Goal: Transaction & Acquisition: Book appointment/travel/reservation

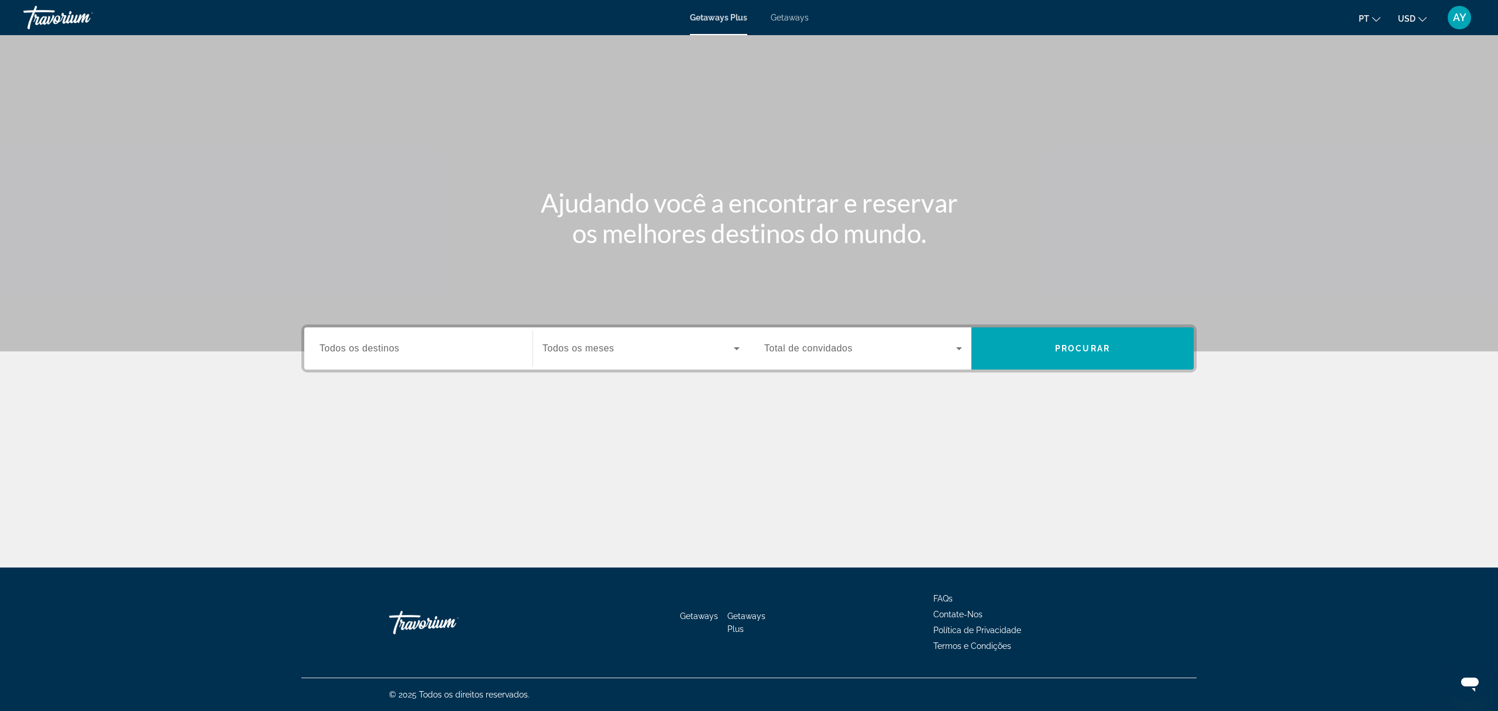
click at [1409, 14] on span "USD" at bounding box center [1407, 18] width 18 height 9
click at [1398, 105] on button "EUR (€)" at bounding box center [1389, 107] width 58 height 15
click at [366, 369] on div "Destination Todos os destinos Start Month Todos os meses Occupancy Total de con…" at bounding box center [748, 348] width 895 height 48
click at [366, 361] on div "Search widget" at bounding box center [419, 348] width 198 height 33
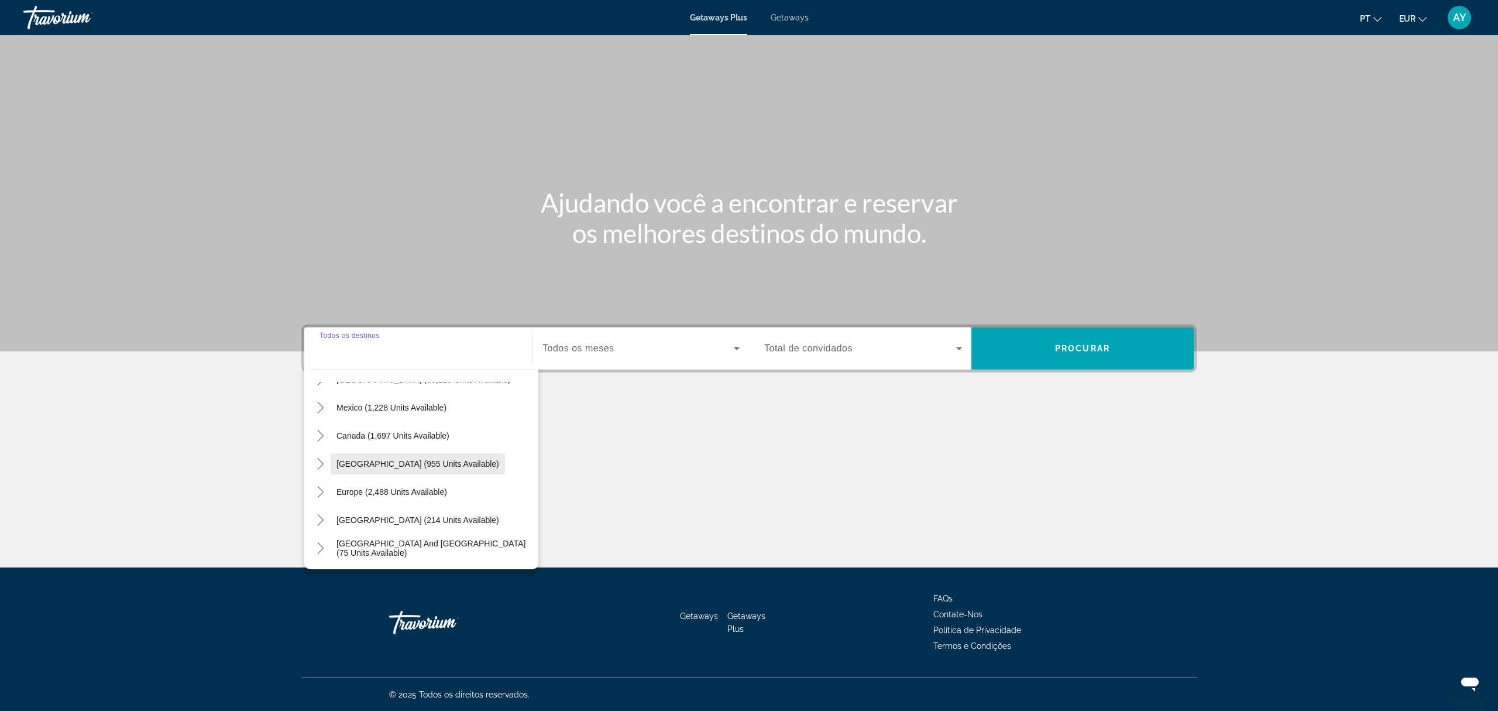
scroll to position [78, 0]
click at [324, 430] on icon "Toggle Caribbean & Atlantic Islands (955 units available)" at bounding box center [321, 436] width 12 height 12
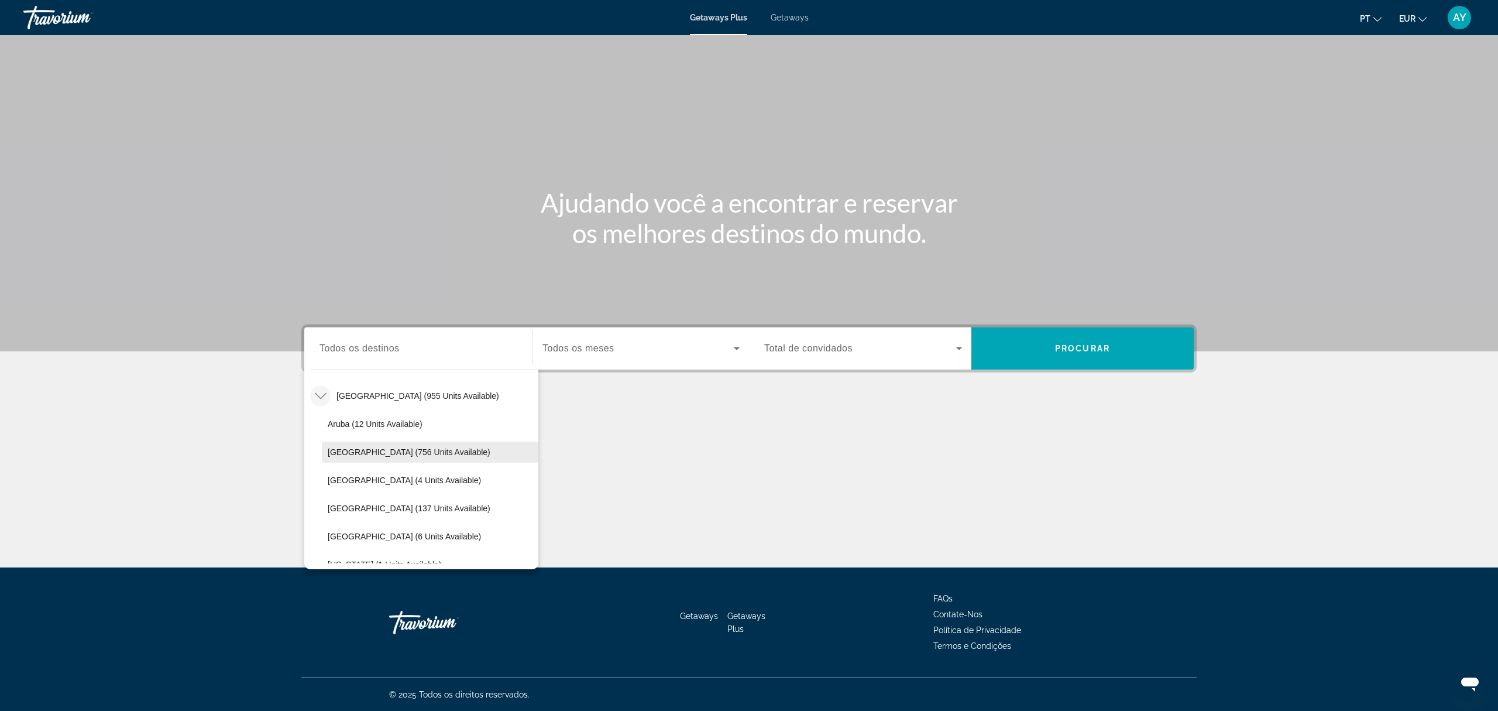
scroll to position [197, 0]
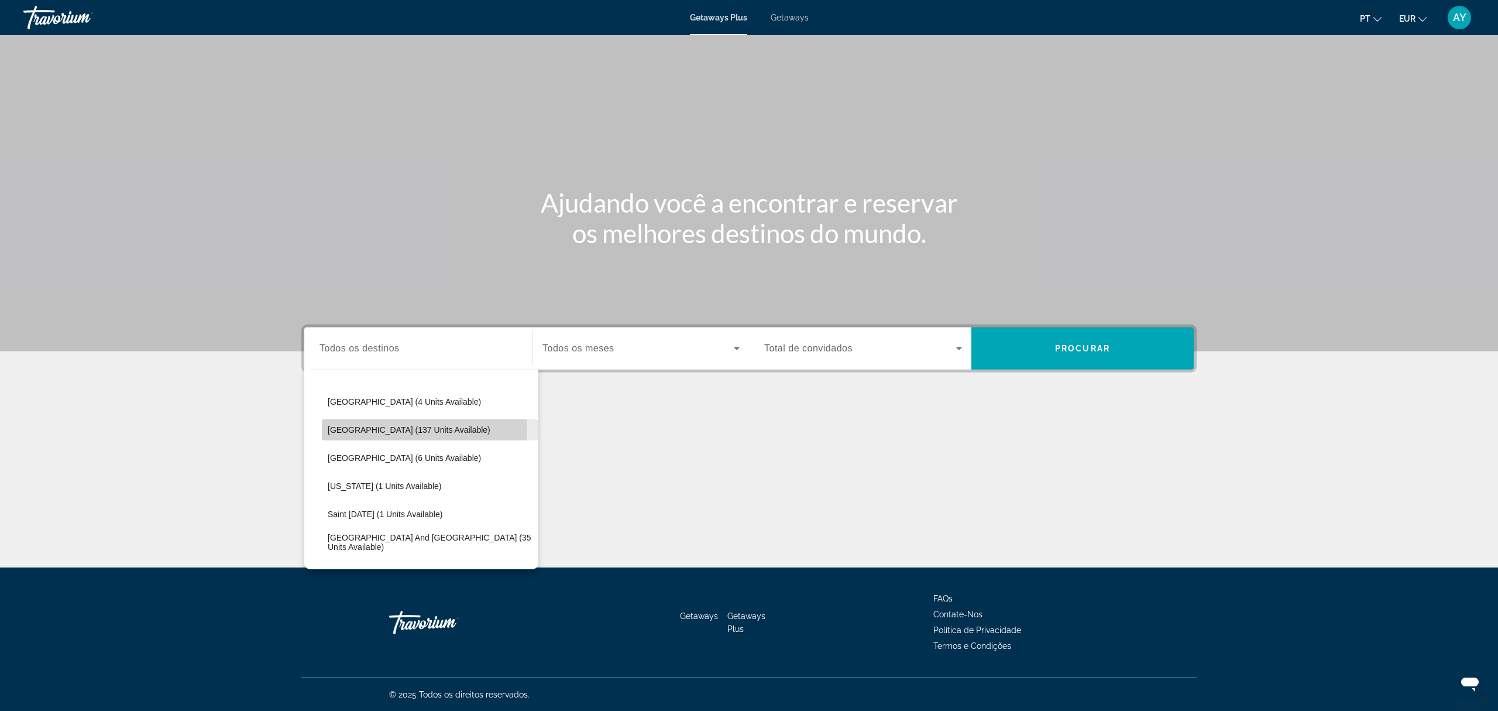
click at [423, 429] on span "[GEOGRAPHIC_DATA] (137 units available)" at bounding box center [409, 429] width 163 height 9
type input "**********"
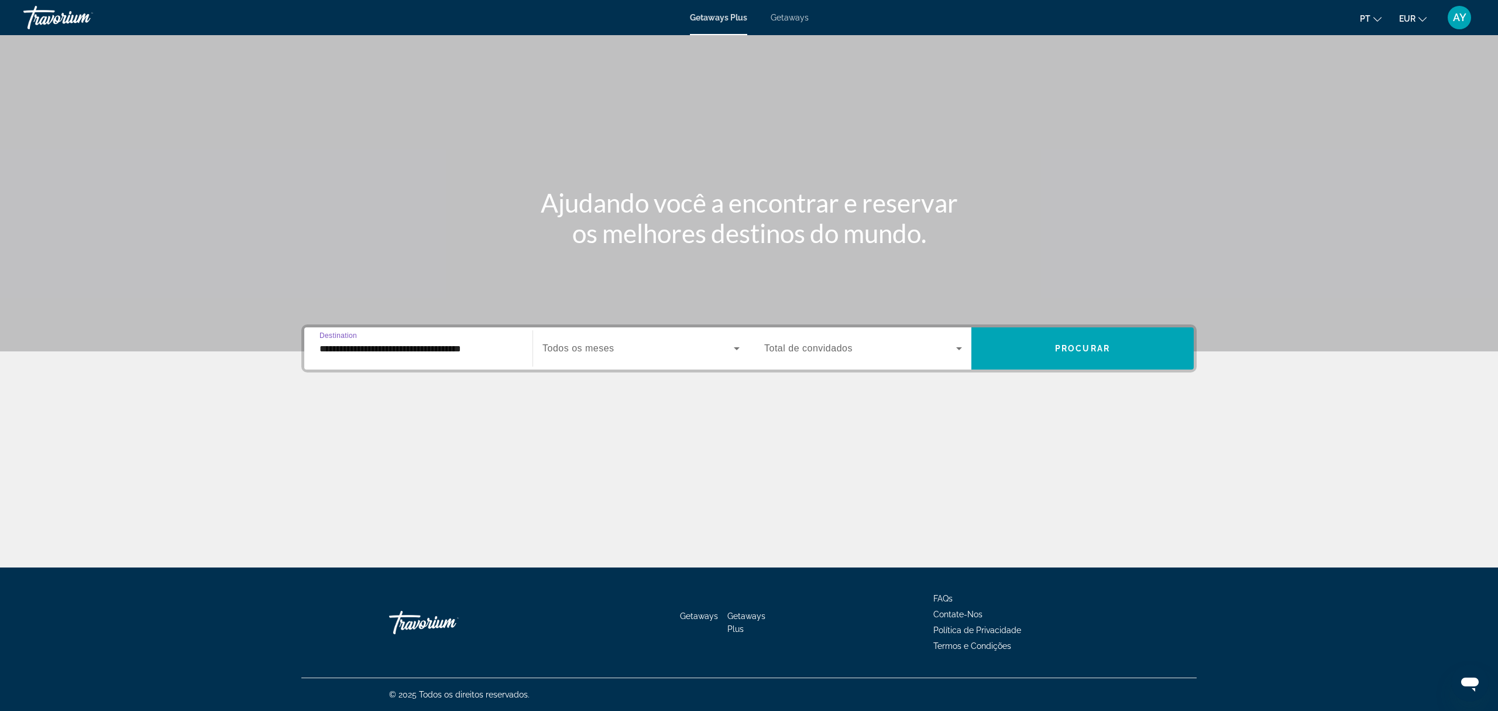
click at [682, 358] on div "Search widget" at bounding box center [641, 348] width 197 height 33
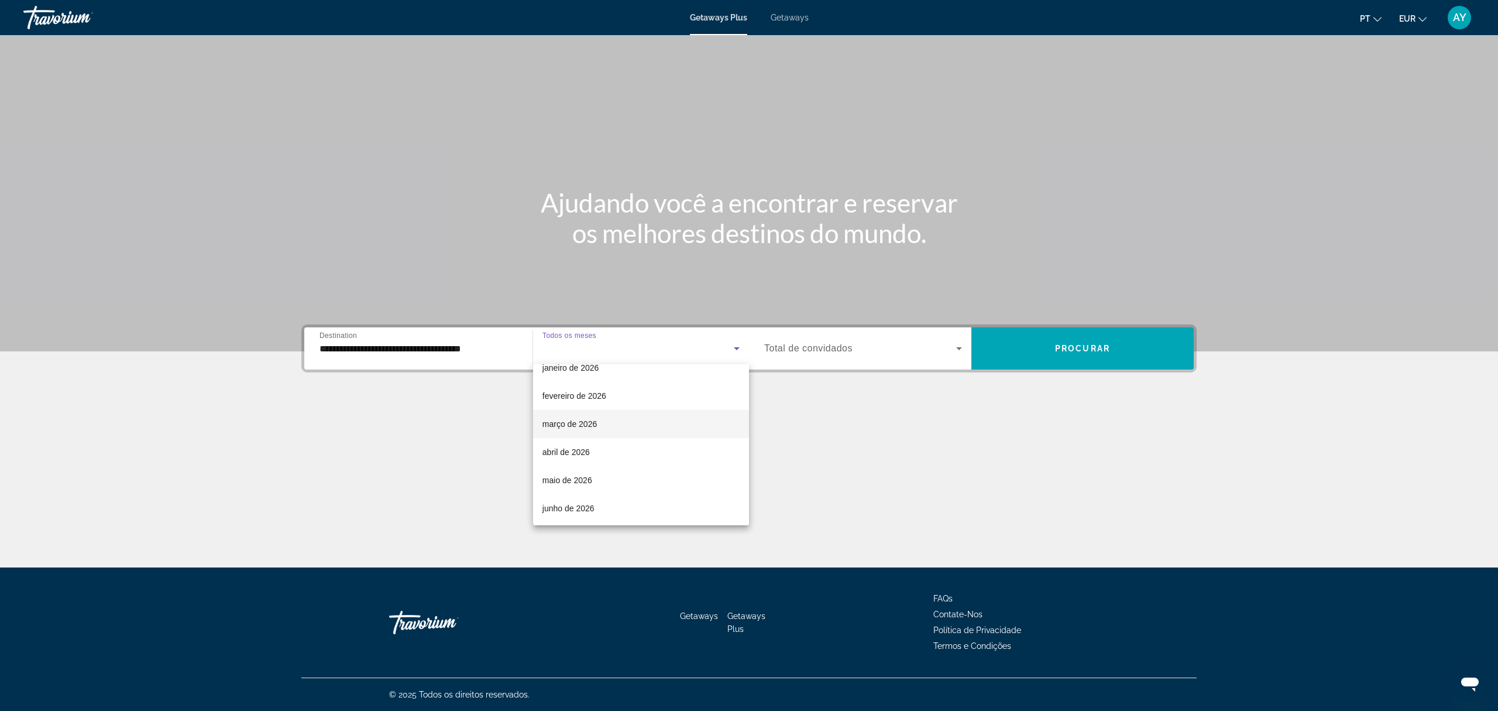
scroll to position [234, 0]
click at [610, 445] on mat-option "julho de 2026" at bounding box center [641, 458] width 216 height 28
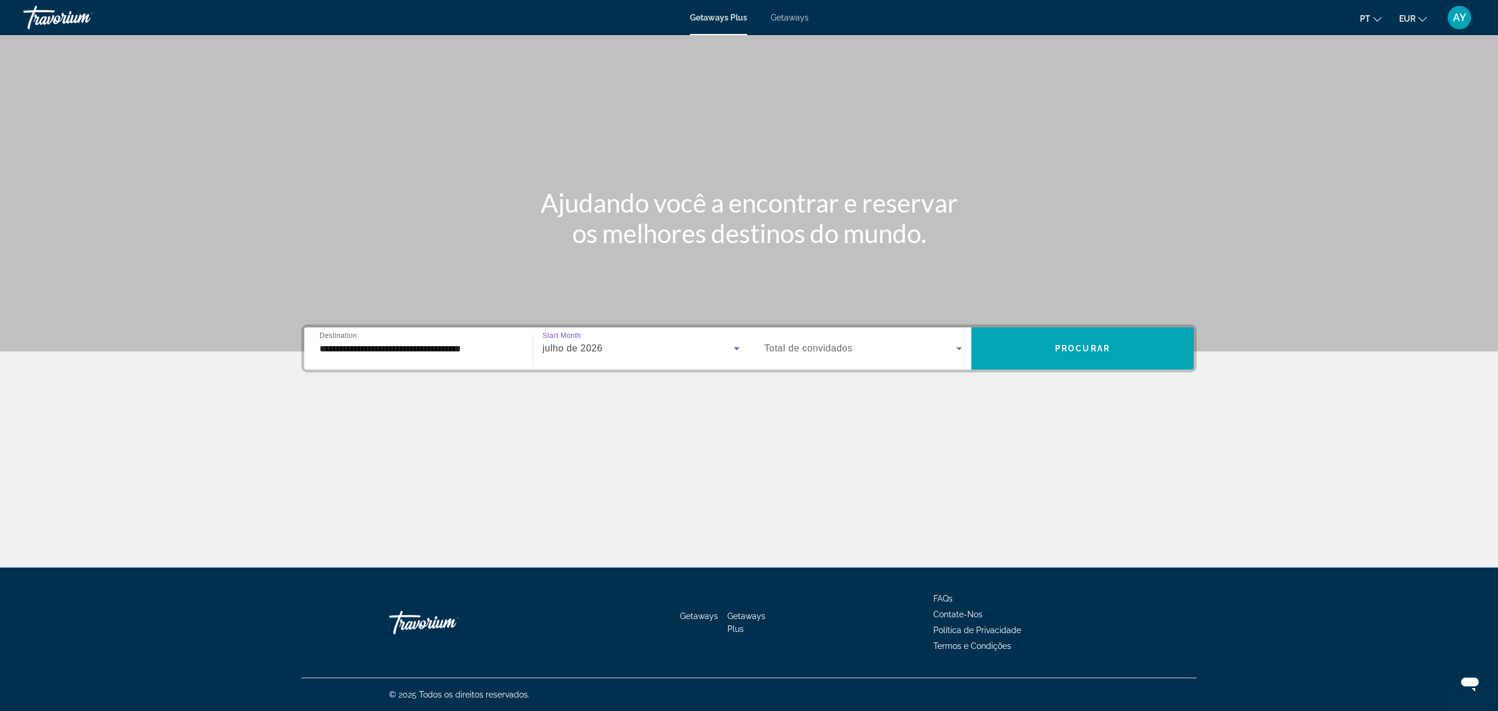
click at [906, 354] on div "Search widget" at bounding box center [863, 348] width 198 height 33
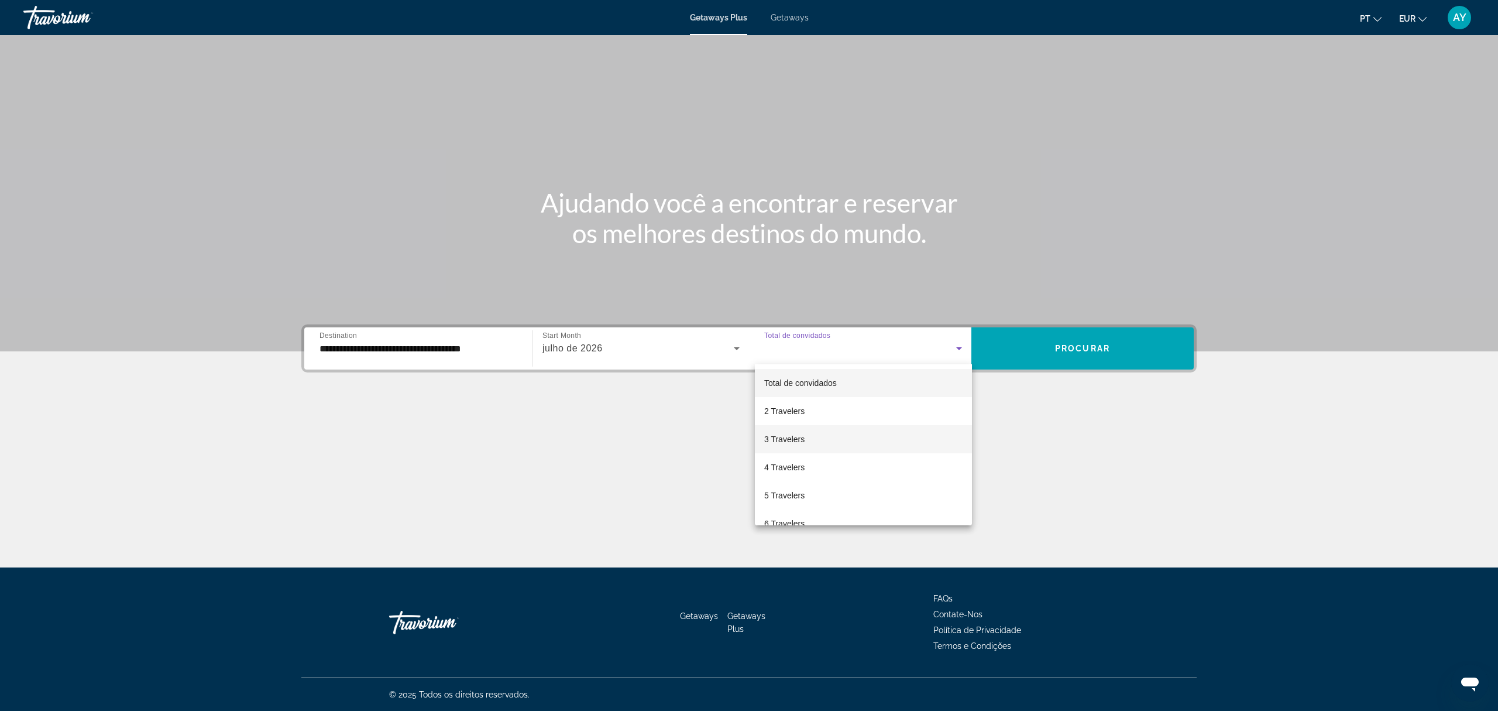
click at [821, 440] on mat-option "3 Travelers" at bounding box center [863, 439] width 217 height 28
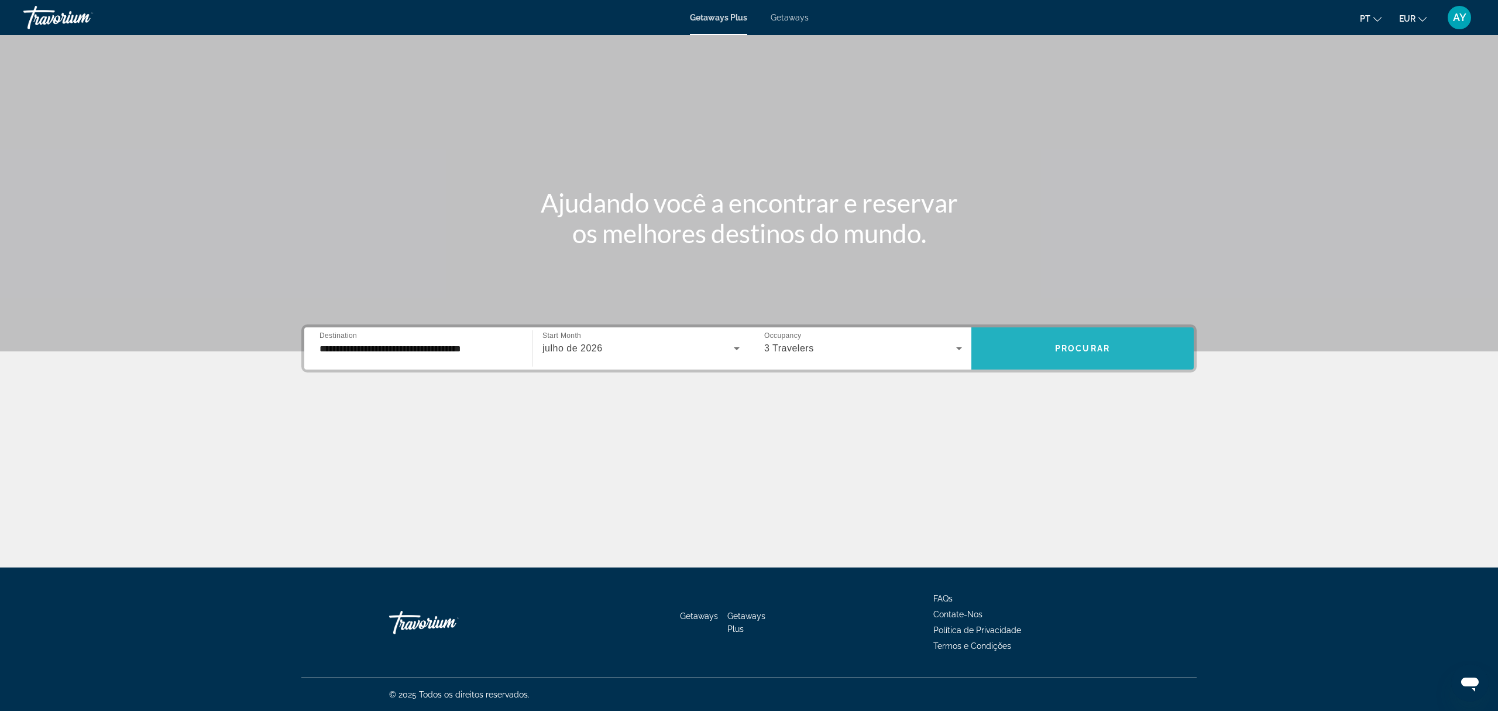
click at [1040, 345] on span "Search widget" at bounding box center [1083, 348] width 222 height 28
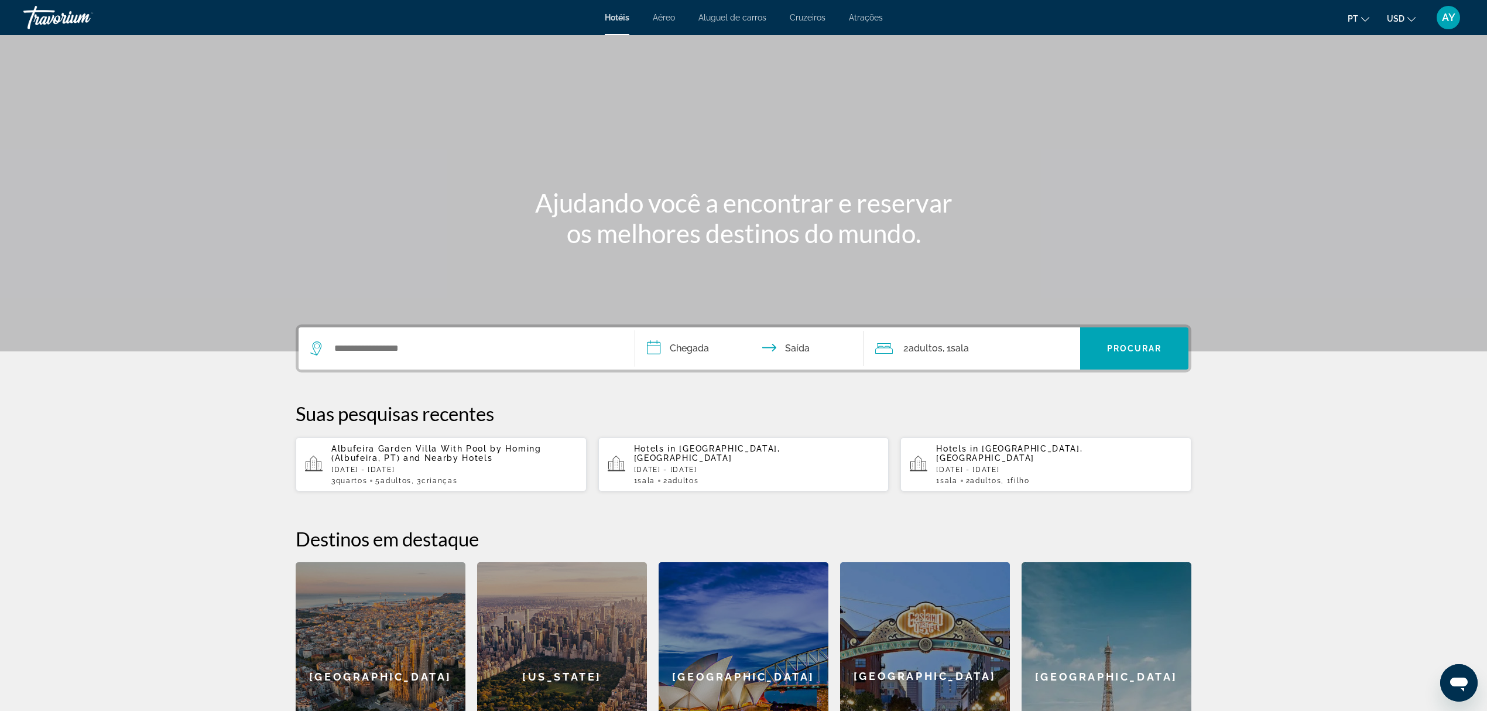
click at [335, 356] on div "Search widget" at bounding box center [466, 348] width 313 height 42
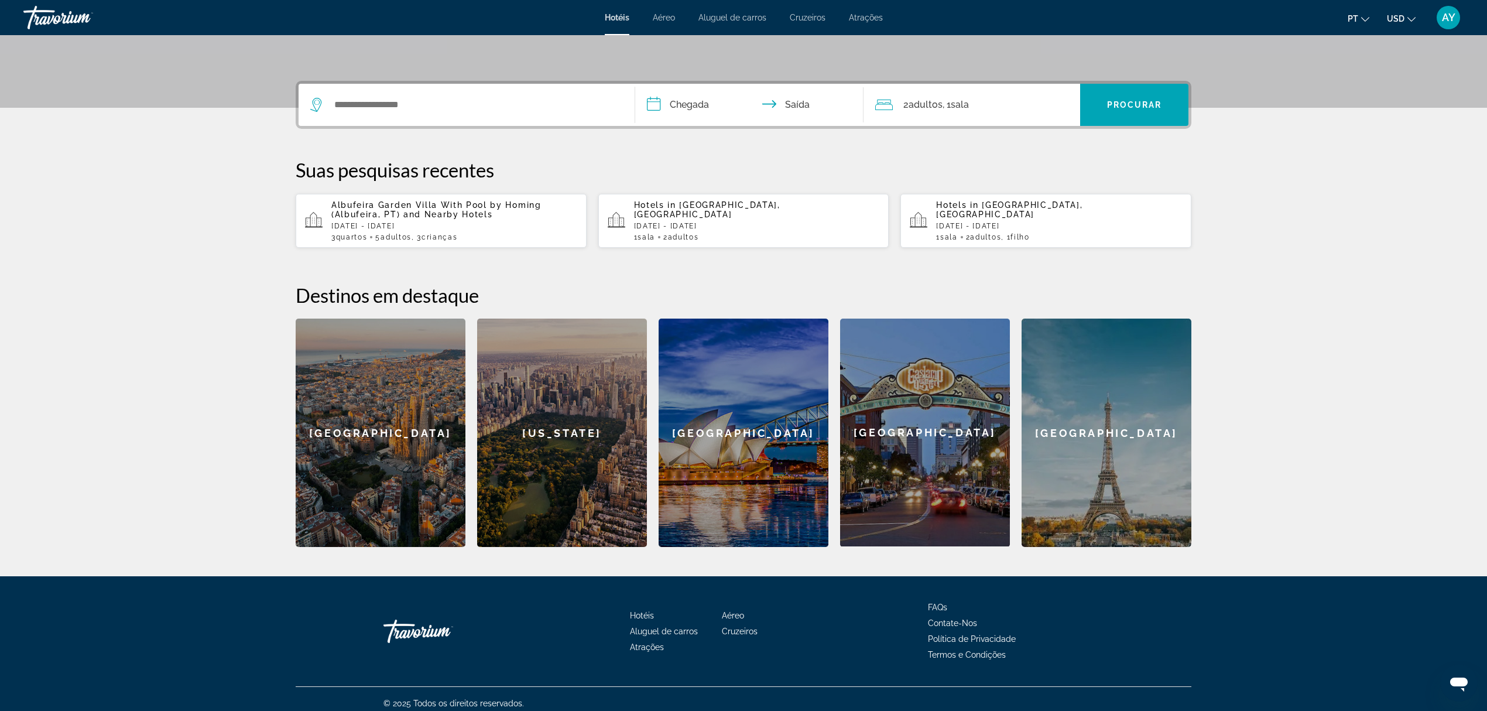
scroll to position [251, 0]
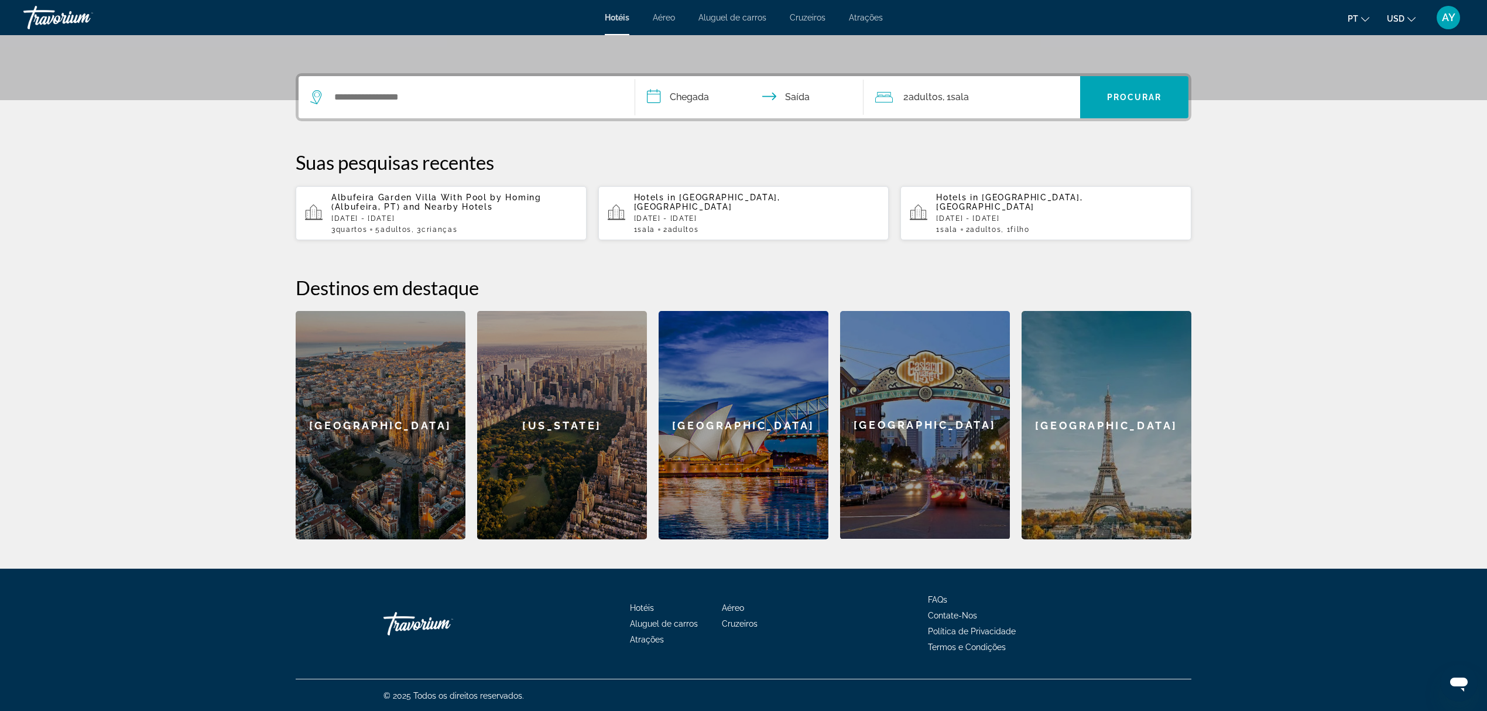
click at [431, 110] on div "Search widget" at bounding box center [466, 97] width 313 height 42
click at [447, 101] on input "Search widget" at bounding box center [475, 97] width 284 height 18
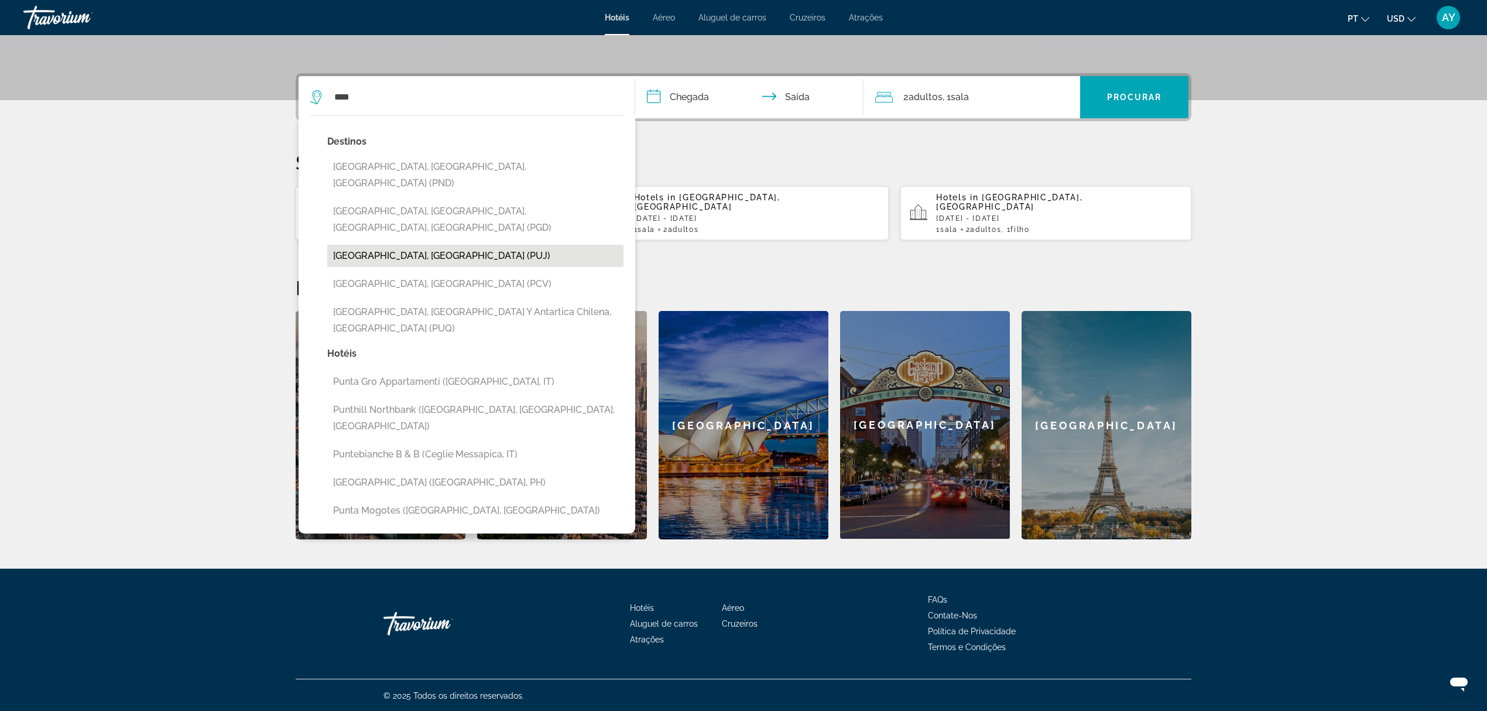
click at [425, 245] on button "[GEOGRAPHIC_DATA], [GEOGRAPHIC_DATA] (PUJ)" at bounding box center [475, 256] width 296 height 22
type input "**********"
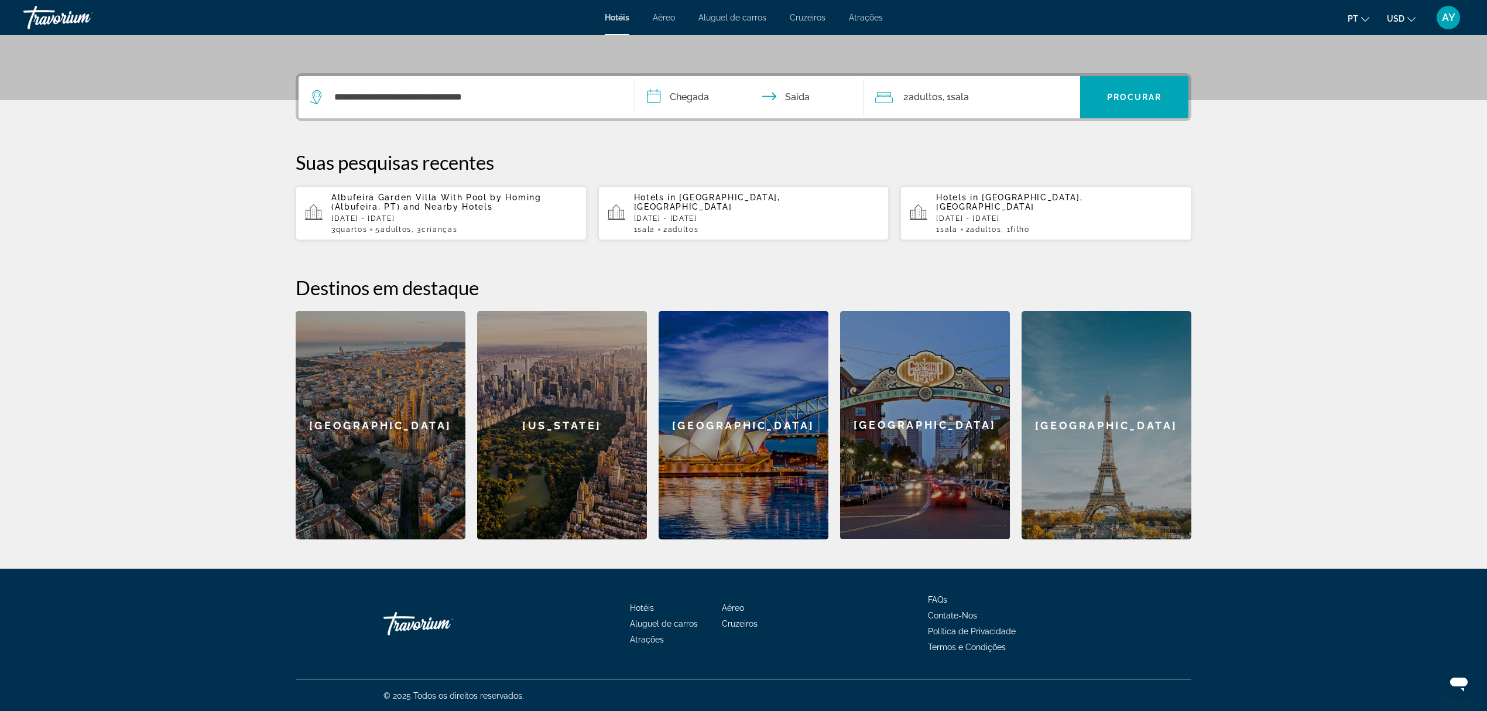
click at [1410, 18] on icon "Change currency" at bounding box center [1411, 19] width 8 height 8
click at [1385, 103] on button "EUR (€)" at bounding box center [1377, 107] width 58 height 15
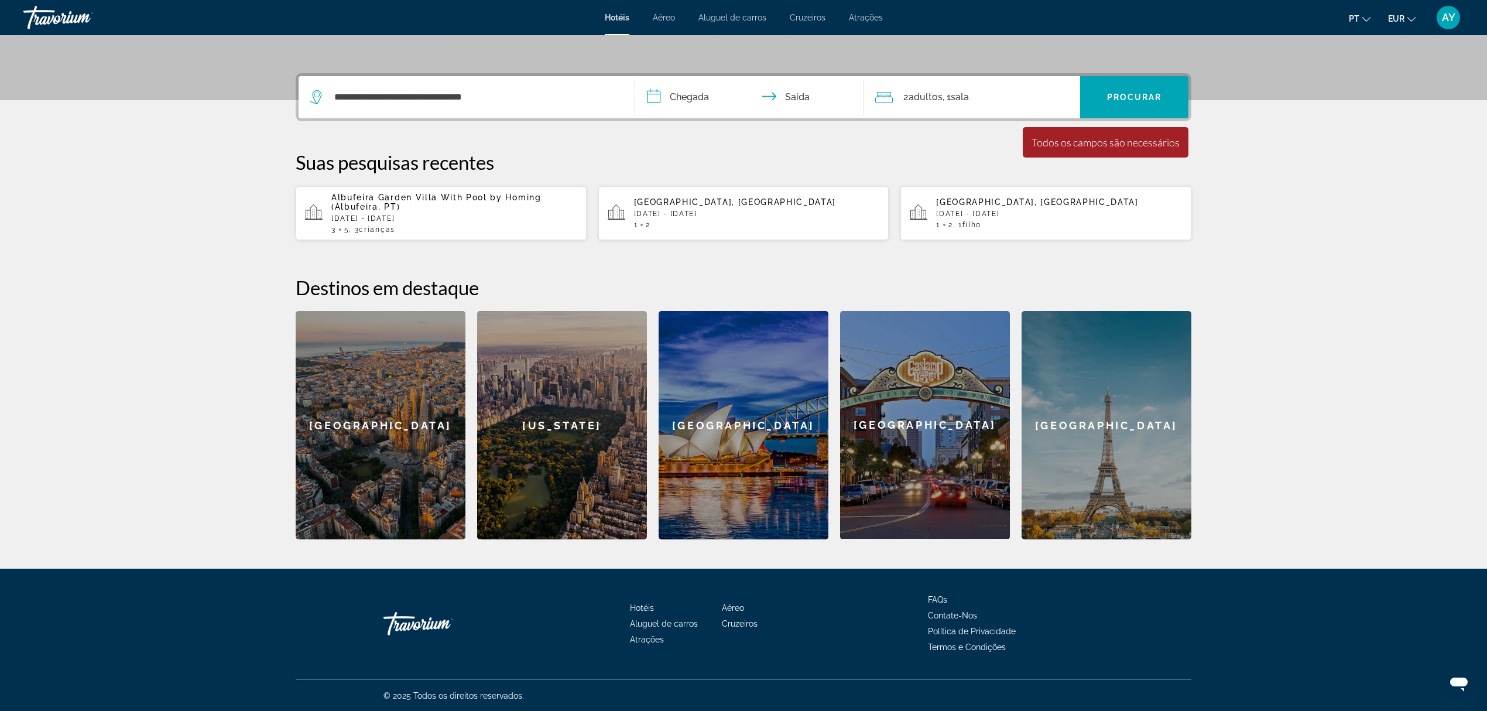
click at [709, 94] on input "**********" at bounding box center [751, 99] width 233 height 46
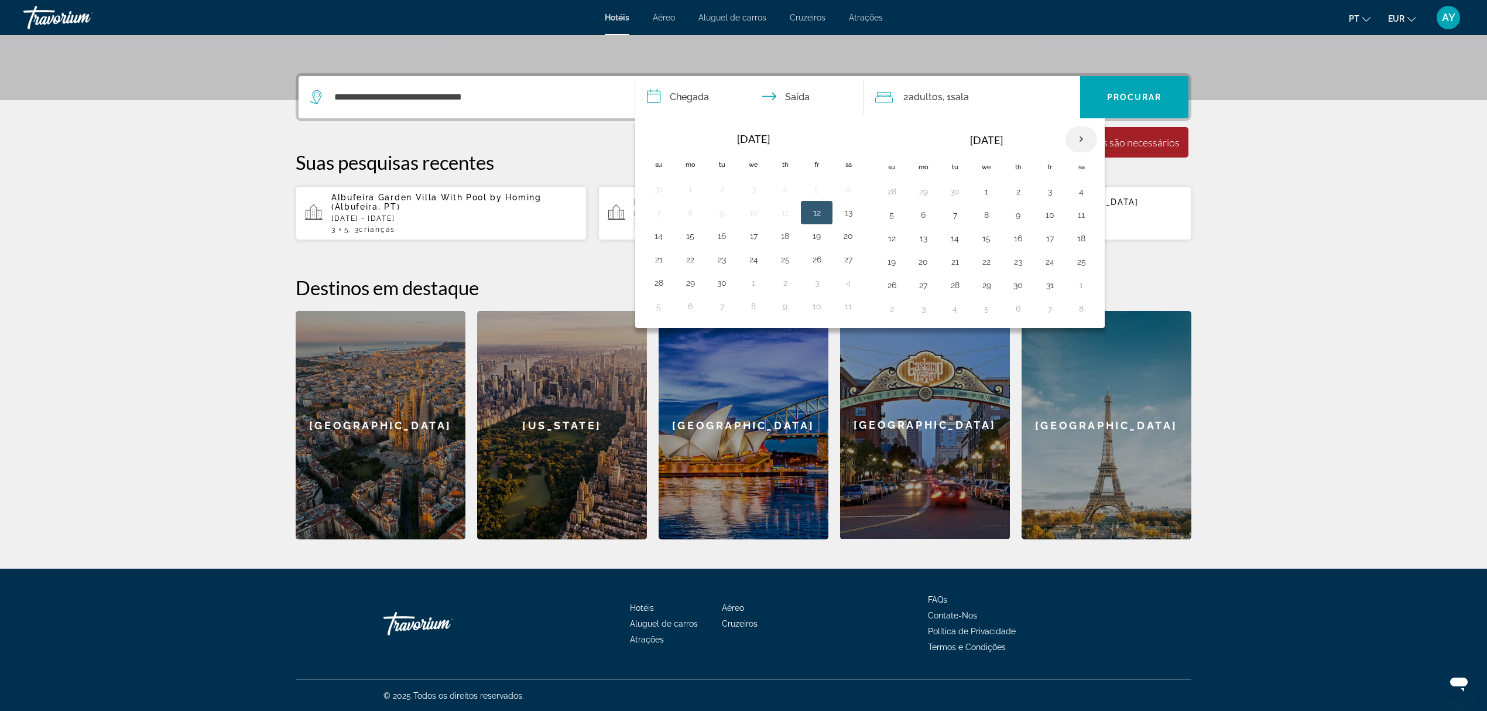
click at [1089, 134] on th "Next month" at bounding box center [1081, 139] width 32 height 26
click at [1089, 136] on th "Next month" at bounding box center [1081, 139] width 32 height 26
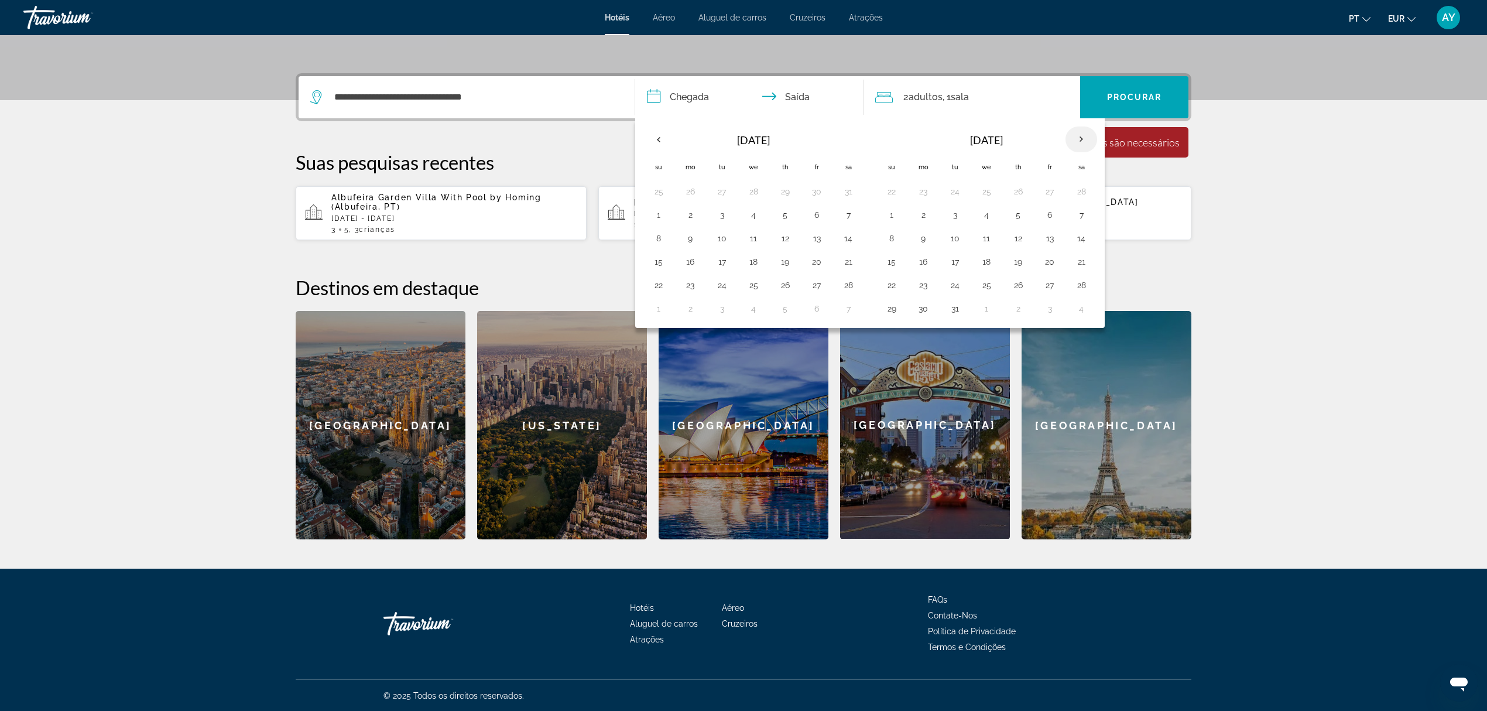
click at [1089, 136] on th "Next month" at bounding box center [1081, 139] width 32 height 26
click at [952, 215] on button "9" at bounding box center [954, 215] width 19 height 16
click at [960, 235] on button "16" at bounding box center [954, 238] width 19 height 16
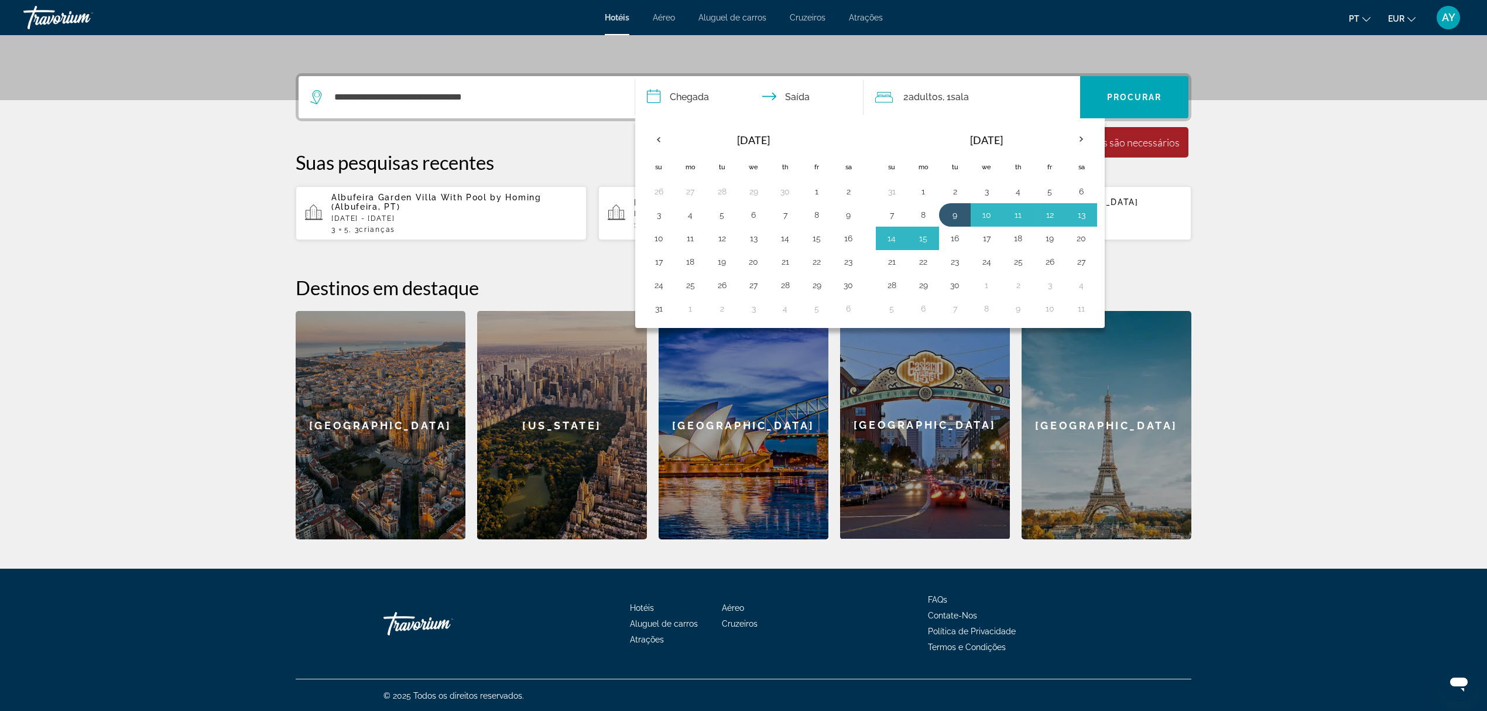
type input "**********"
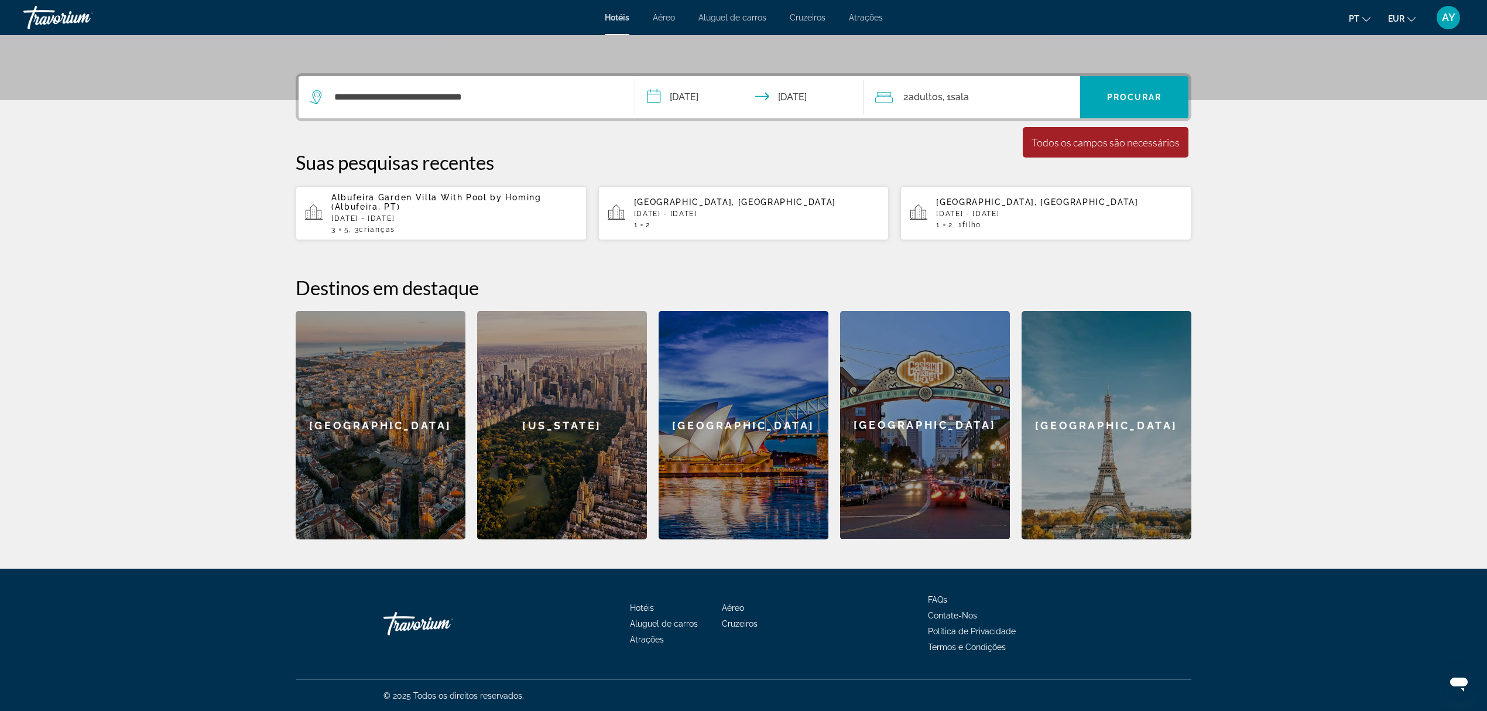
click at [1014, 99] on div "2 Adulto Adultos , 1 Sala quartos" at bounding box center [977, 97] width 205 height 16
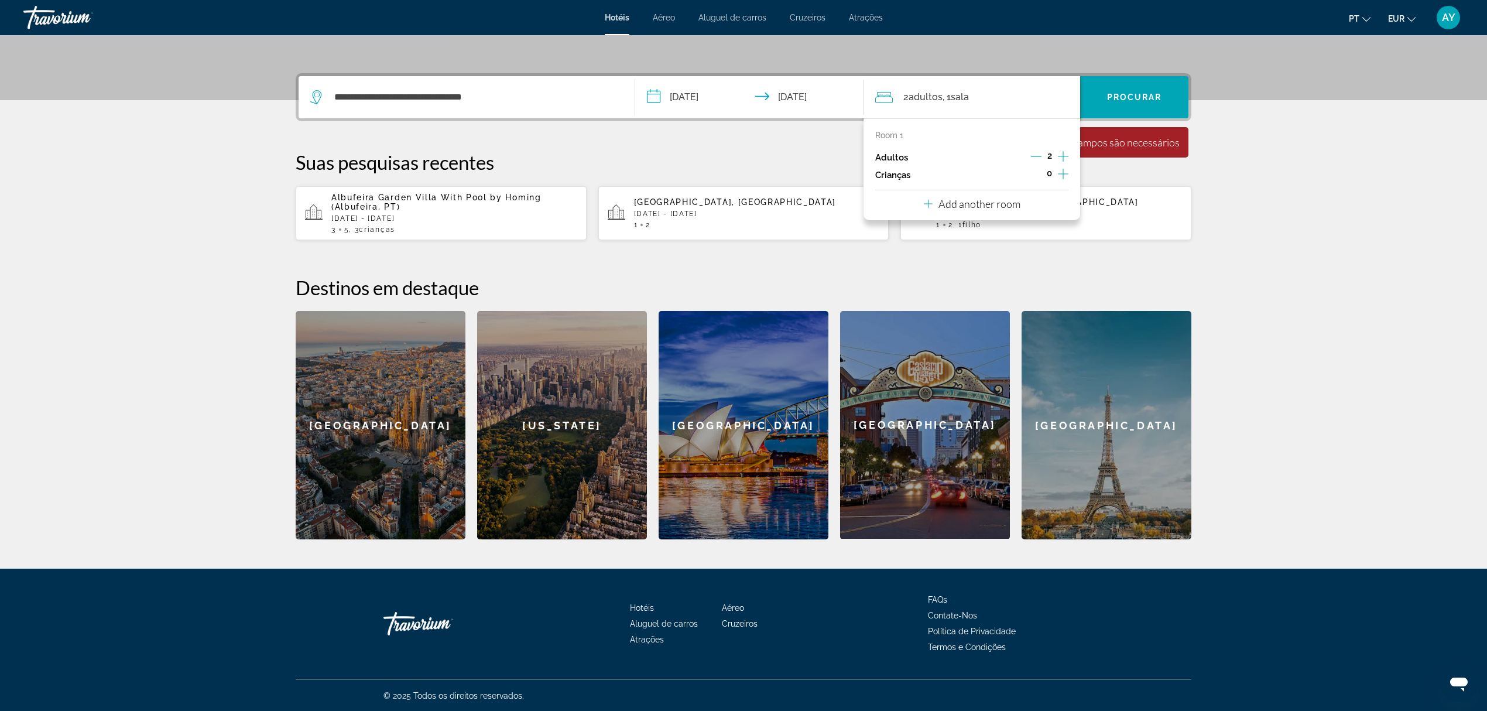
click at [1058, 176] on icon "Increment children" at bounding box center [1063, 174] width 11 height 14
click at [905, 217] on div "Travelers: 2 adults, 1 child" at bounding box center [921, 206] width 74 height 33
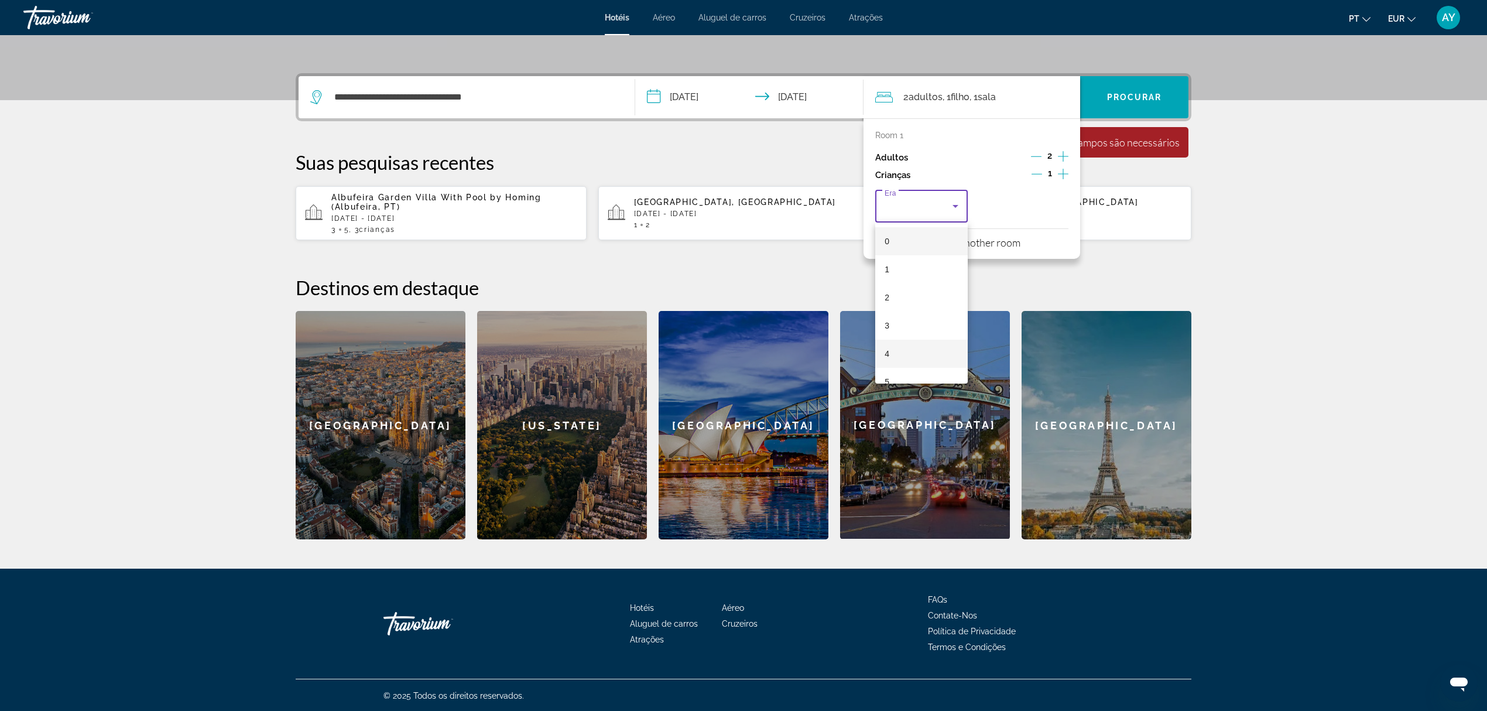
scroll to position [78, 0]
click at [899, 356] on mat-option "7" at bounding box center [921, 360] width 92 height 28
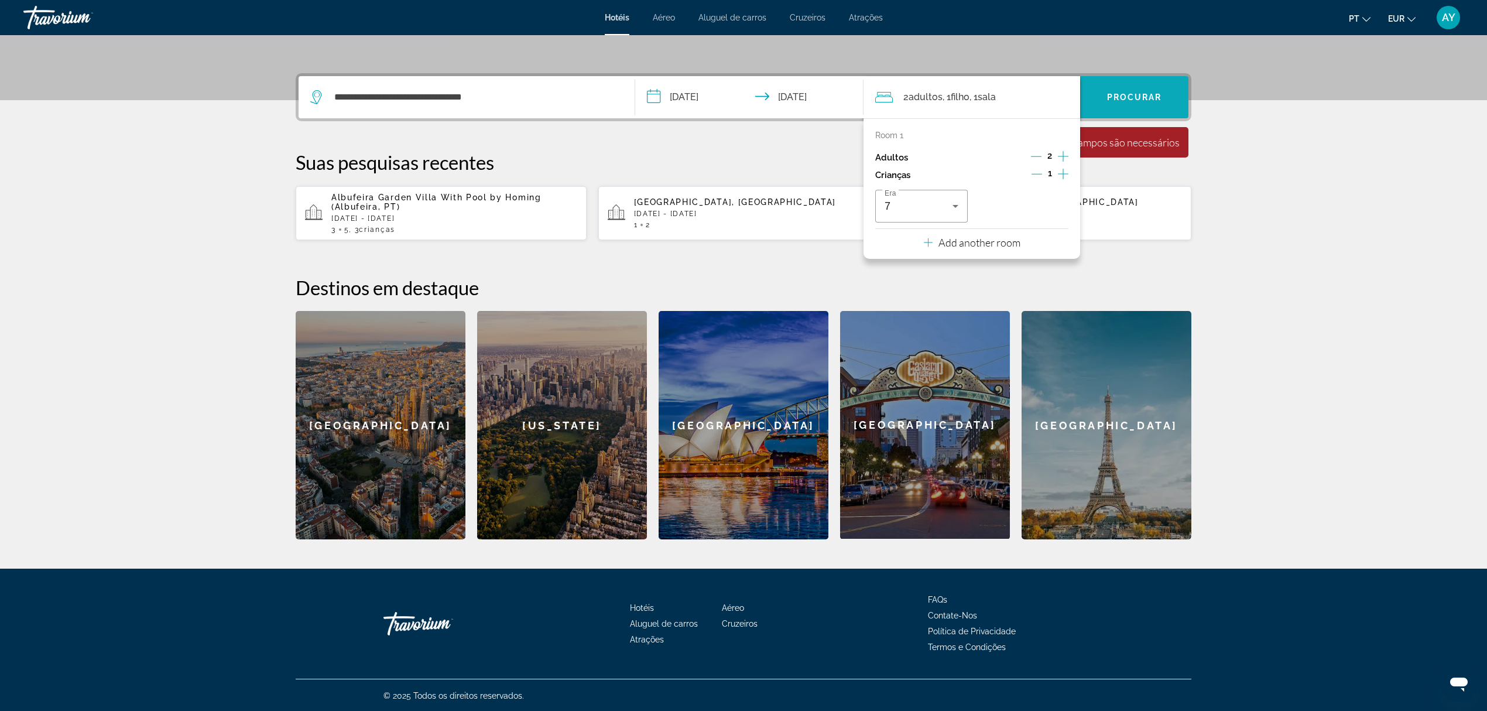
click at [1120, 97] on span "Procurar" at bounding box center [1134, 96] width 55 height 9
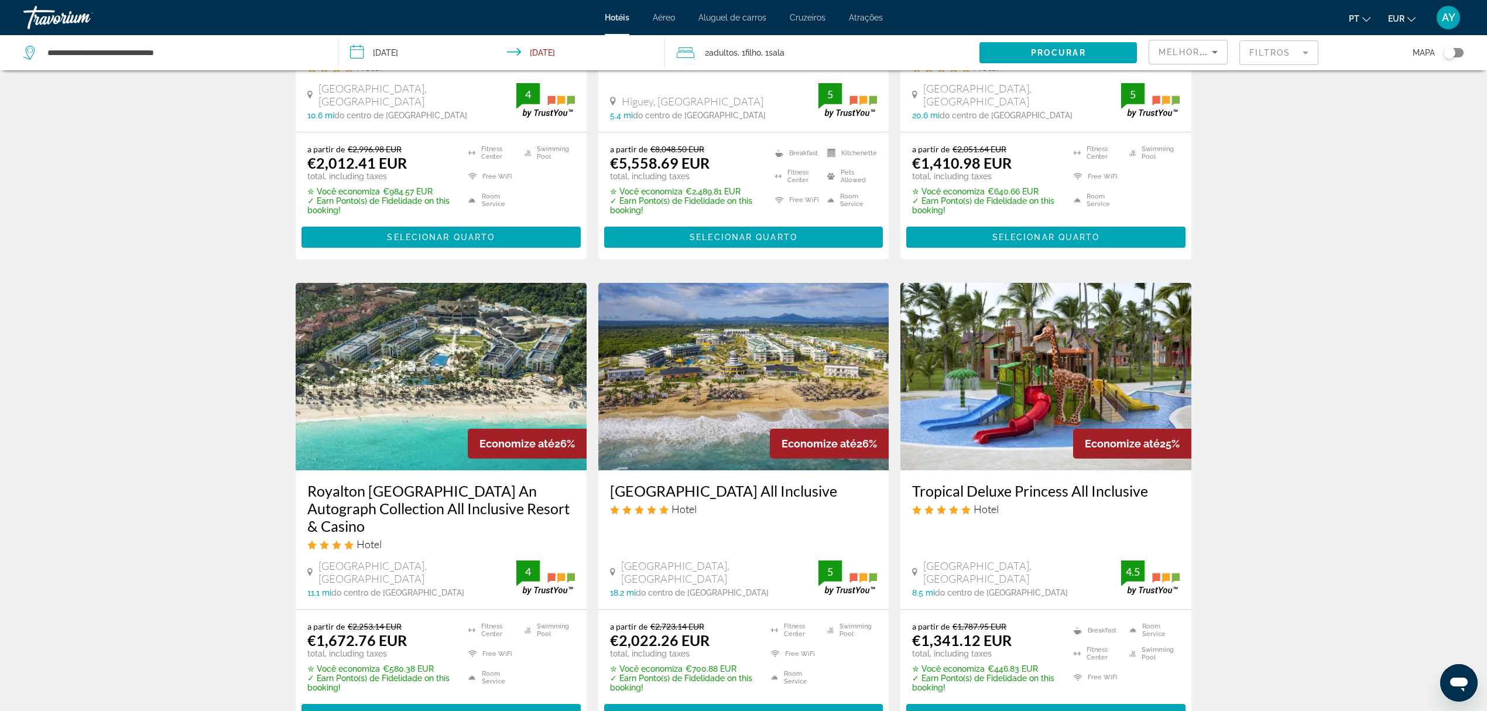
scroll to position [1326, 0]
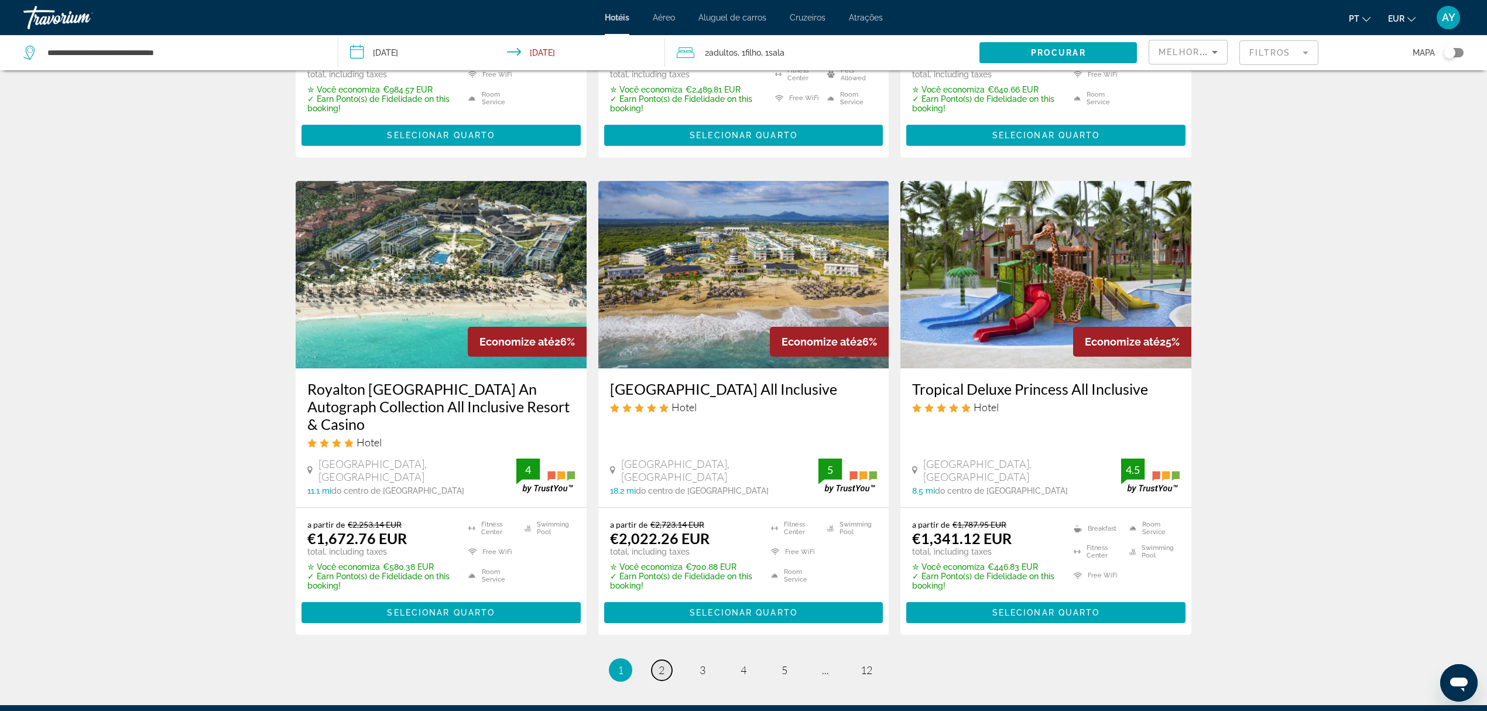
click at [656, 660] on link "page 2" at bounding box center [661, 670] width 20 height 20
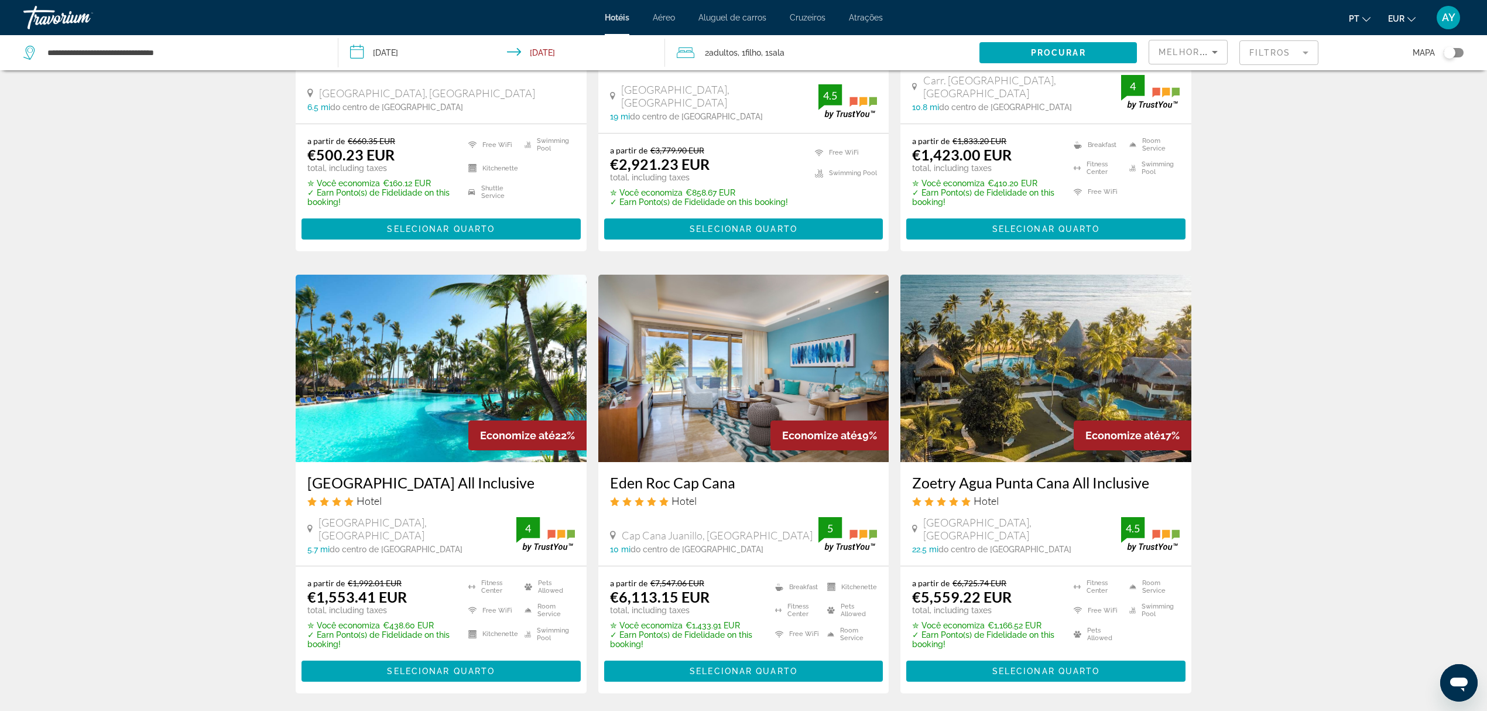
scroll to position [312, 0]
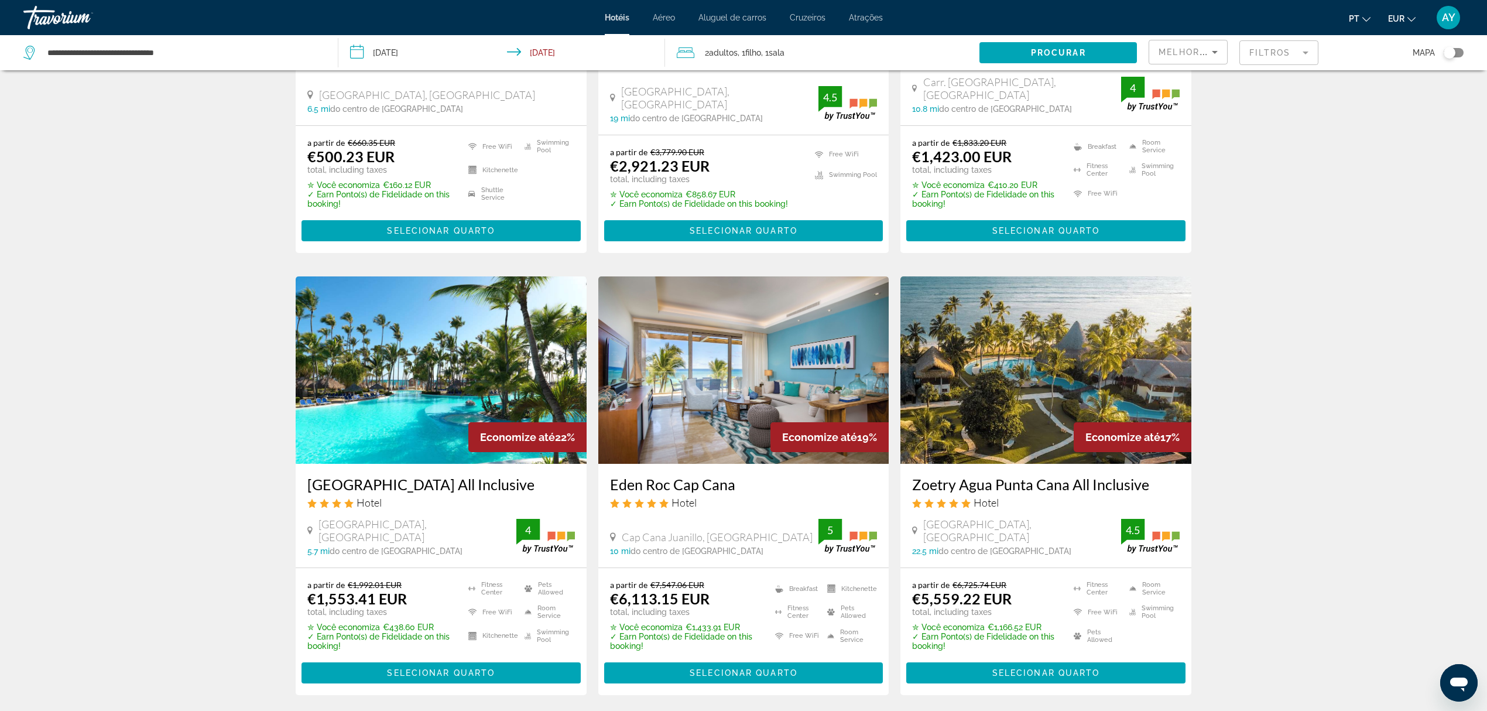
click at [403, 50] on input "**********" at bounding box center [503, 54] width 331 height 39
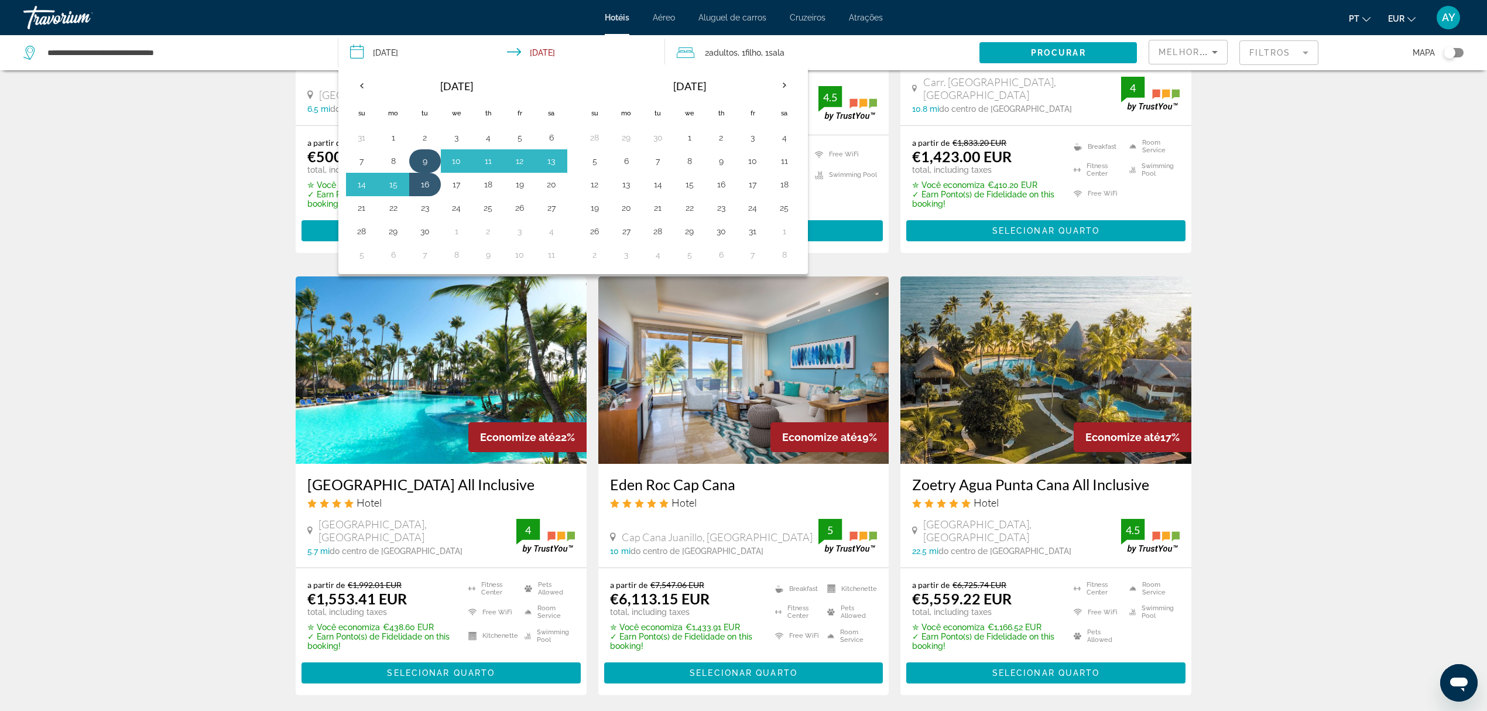
click at [427, 160] on button "9" at bounding box center [425, 161] width 19 height 16
click at [427, 215] on button "23" at bounding box center [425, 208] width 19 height 16
type input "**********"
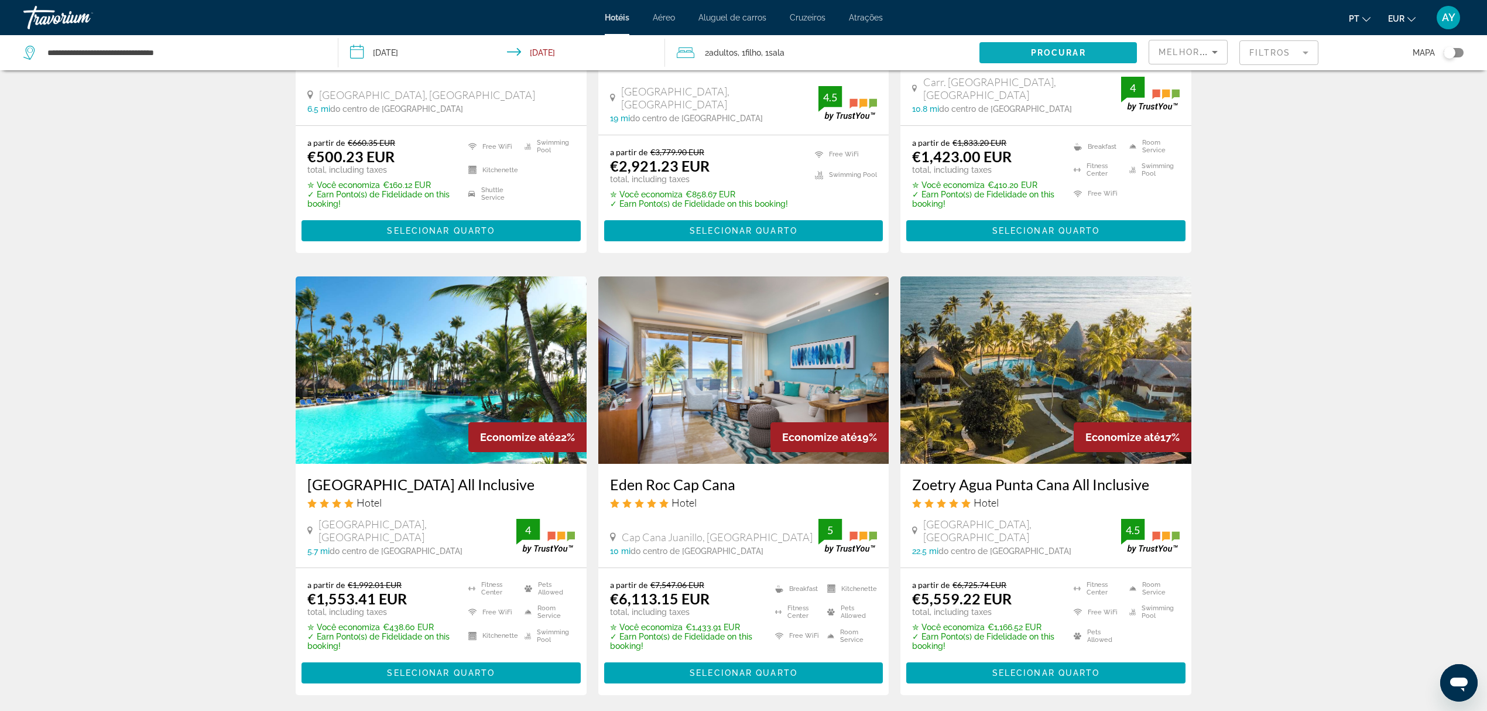
click at [1044, 56] on span "Procurar" at bounding box center [1058, 52] width 55 height 9
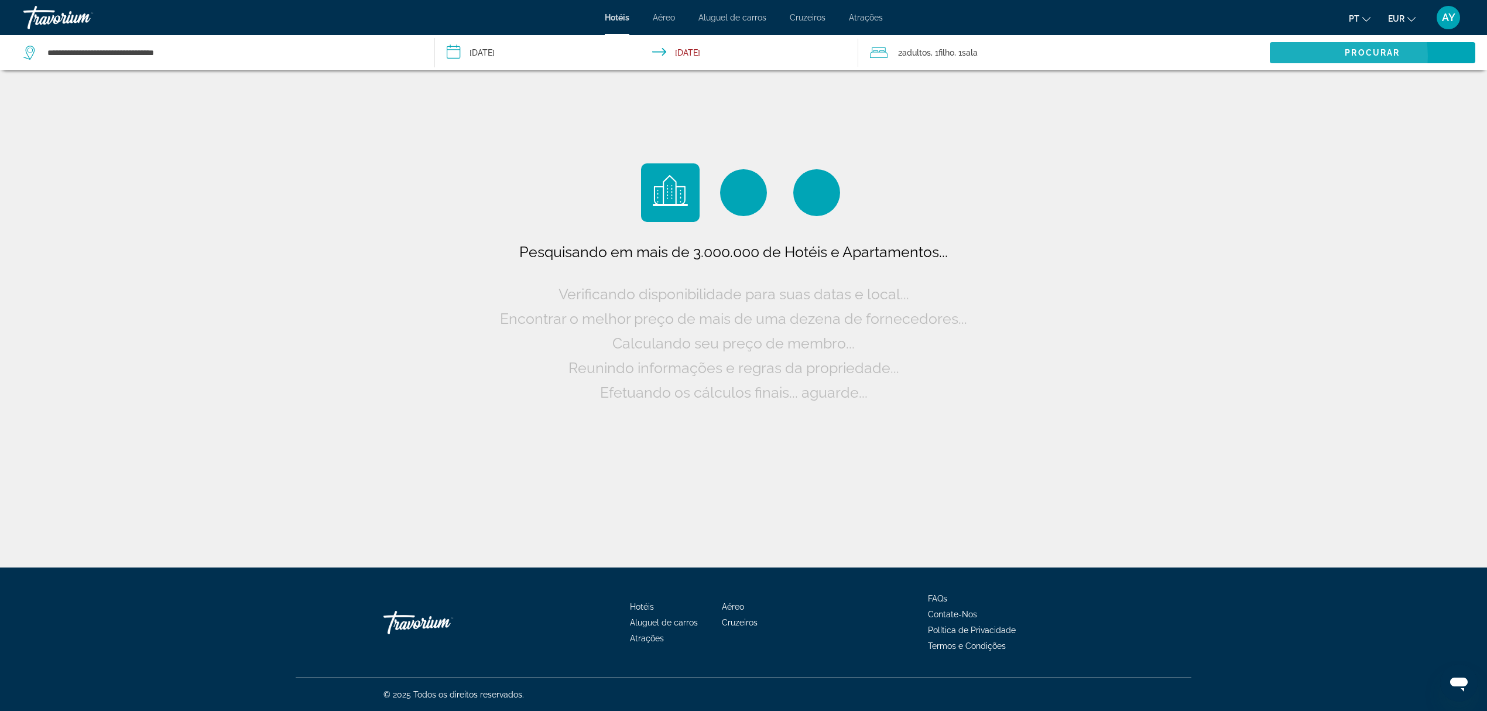
scroll to position [0, 0]
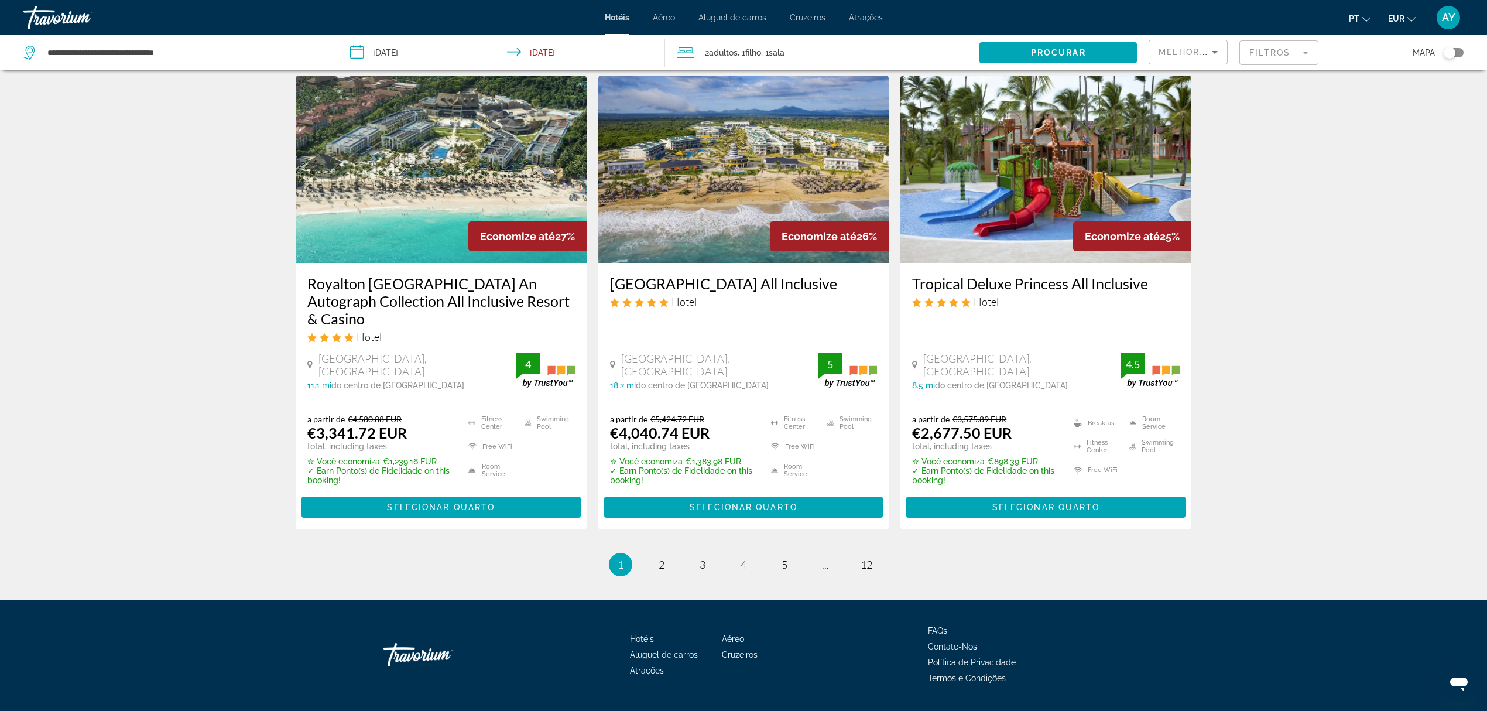
scroll to position [1415, 0]
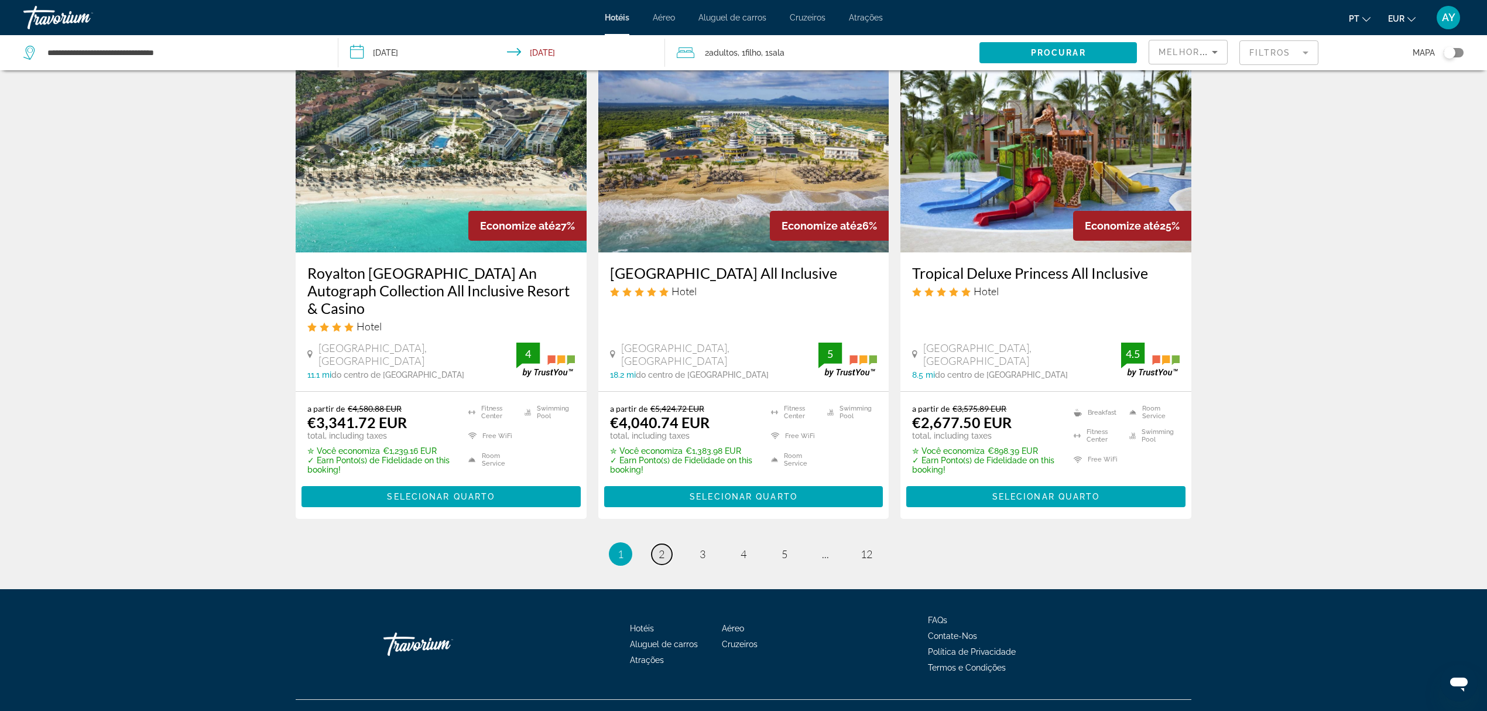
click at [655, 544] on link "page 2" at bounding box center [661, 554] width 20 height 20
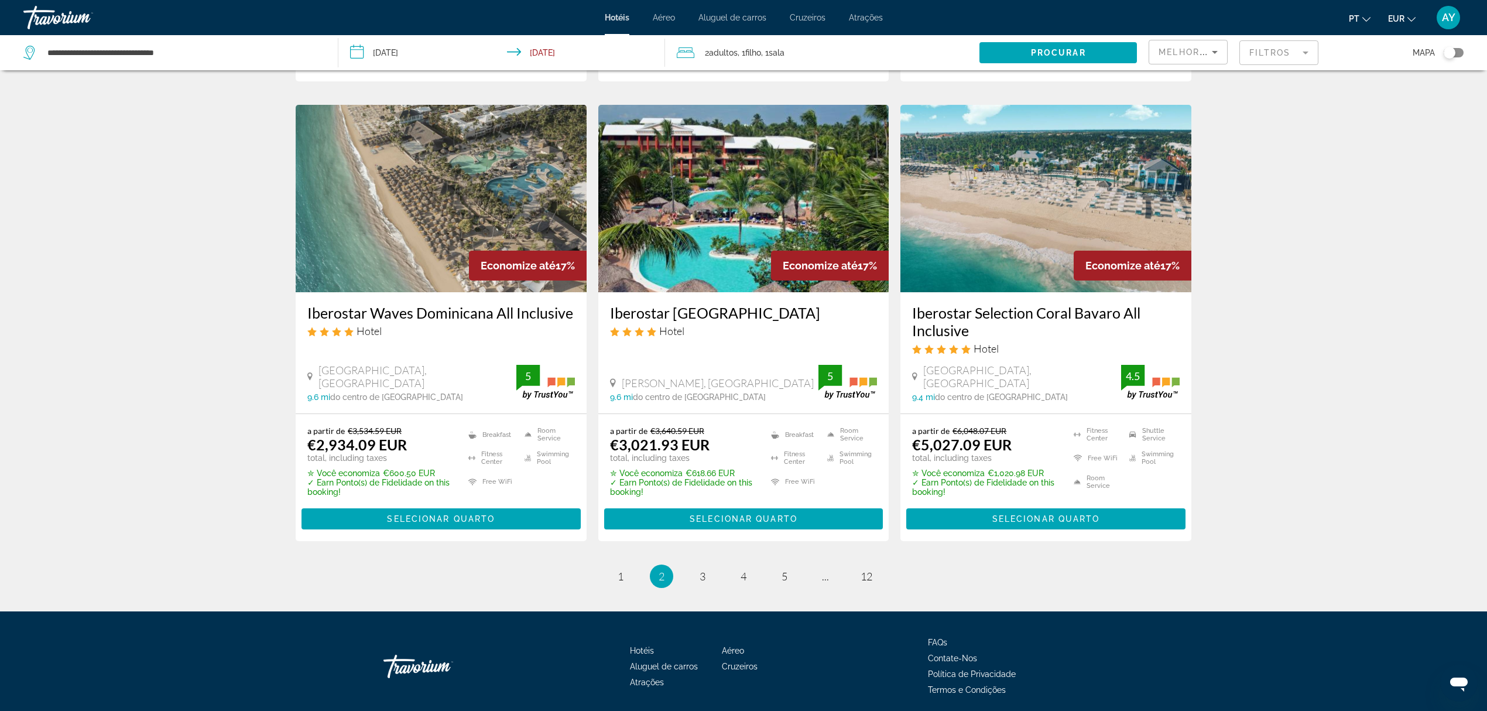
scroll to position [1405, 0]
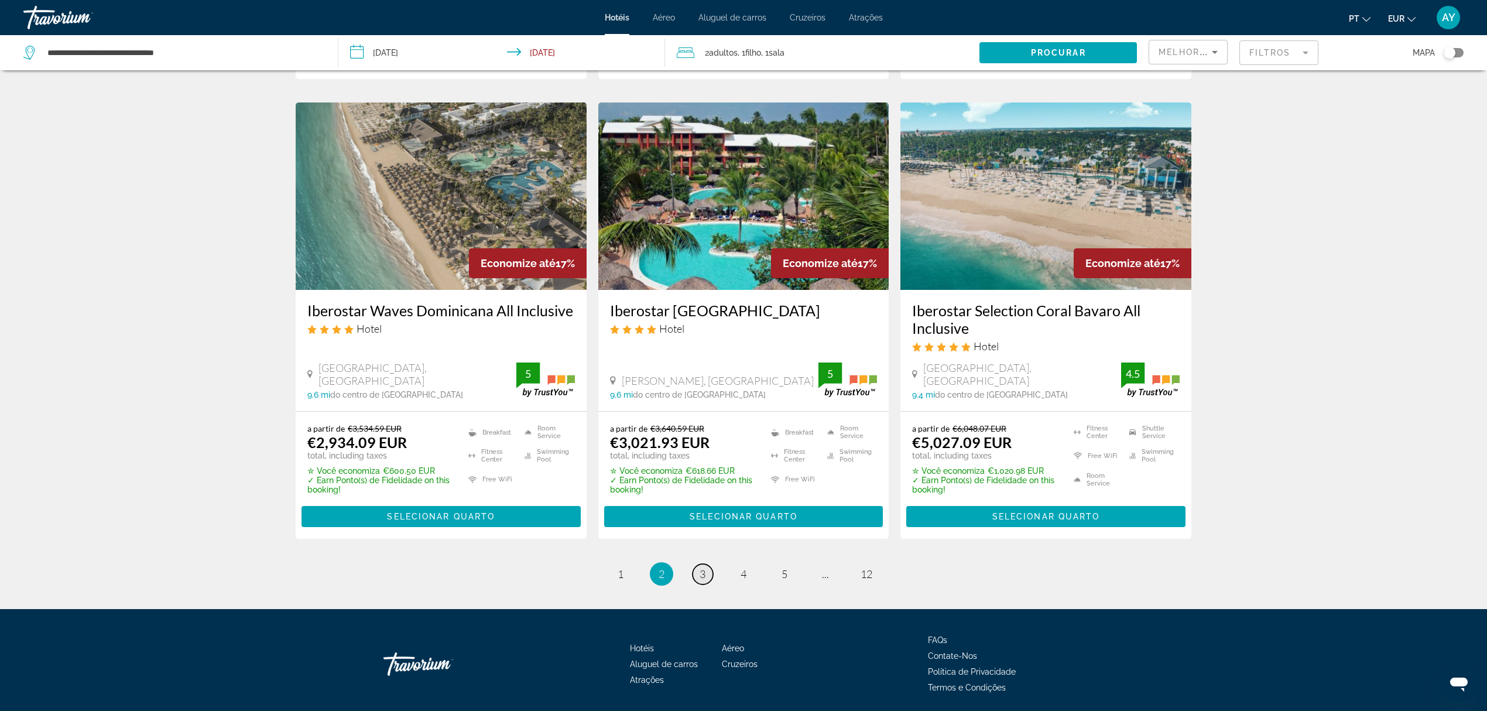
click at [702, 574] on span "3" at bounding box center [702, 573] width 6 height 13
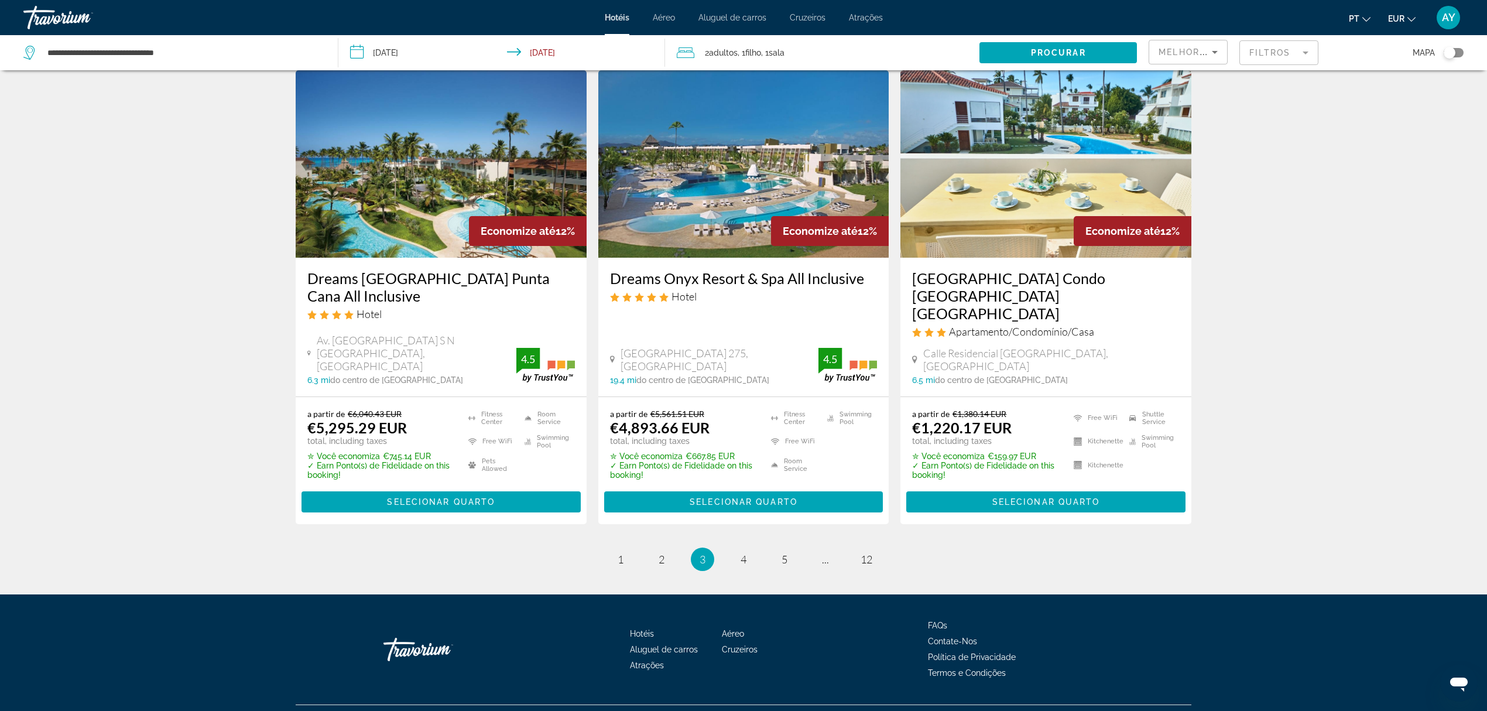
scroll to position [1410, 0]
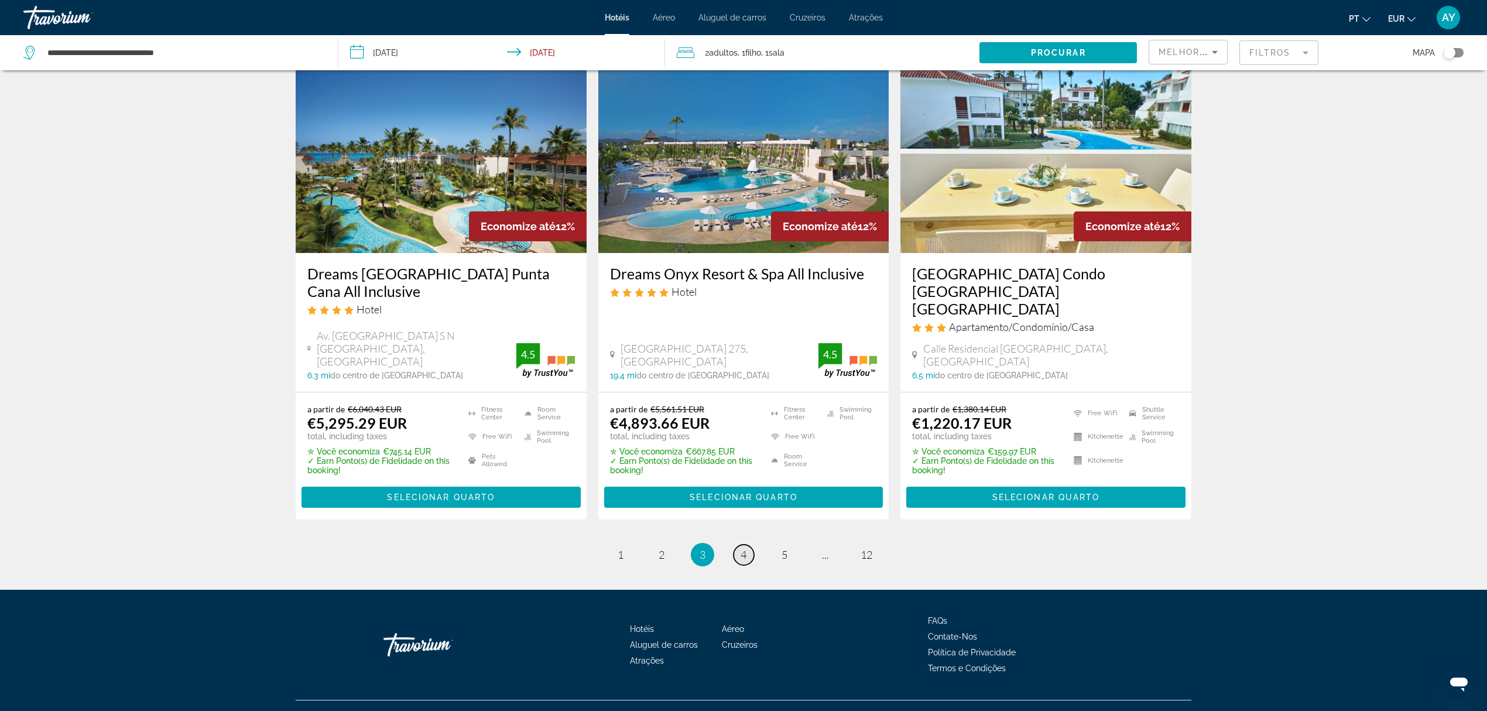
click at [743, 548] on span "4" at bounding box center [743, 554] width 6 height 13
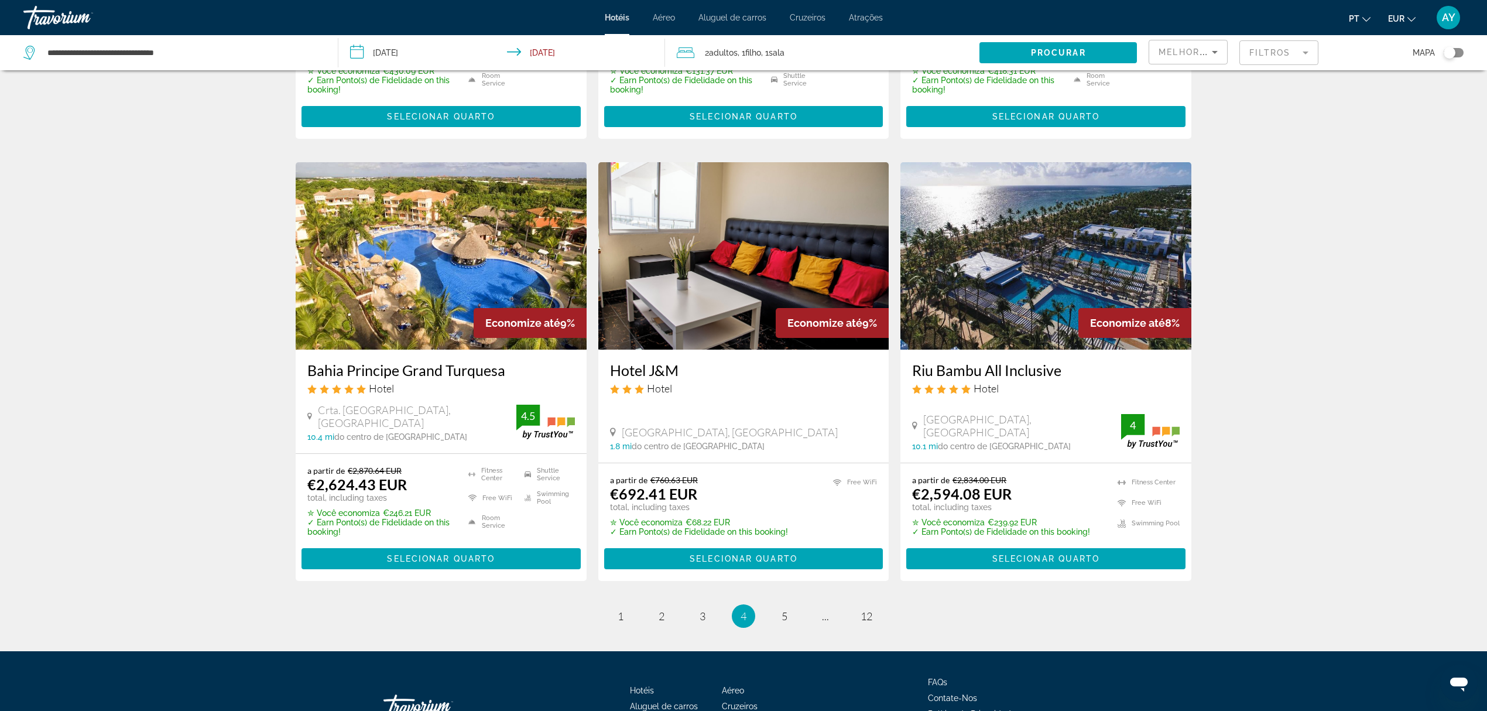
scroll to position [1398, 0]
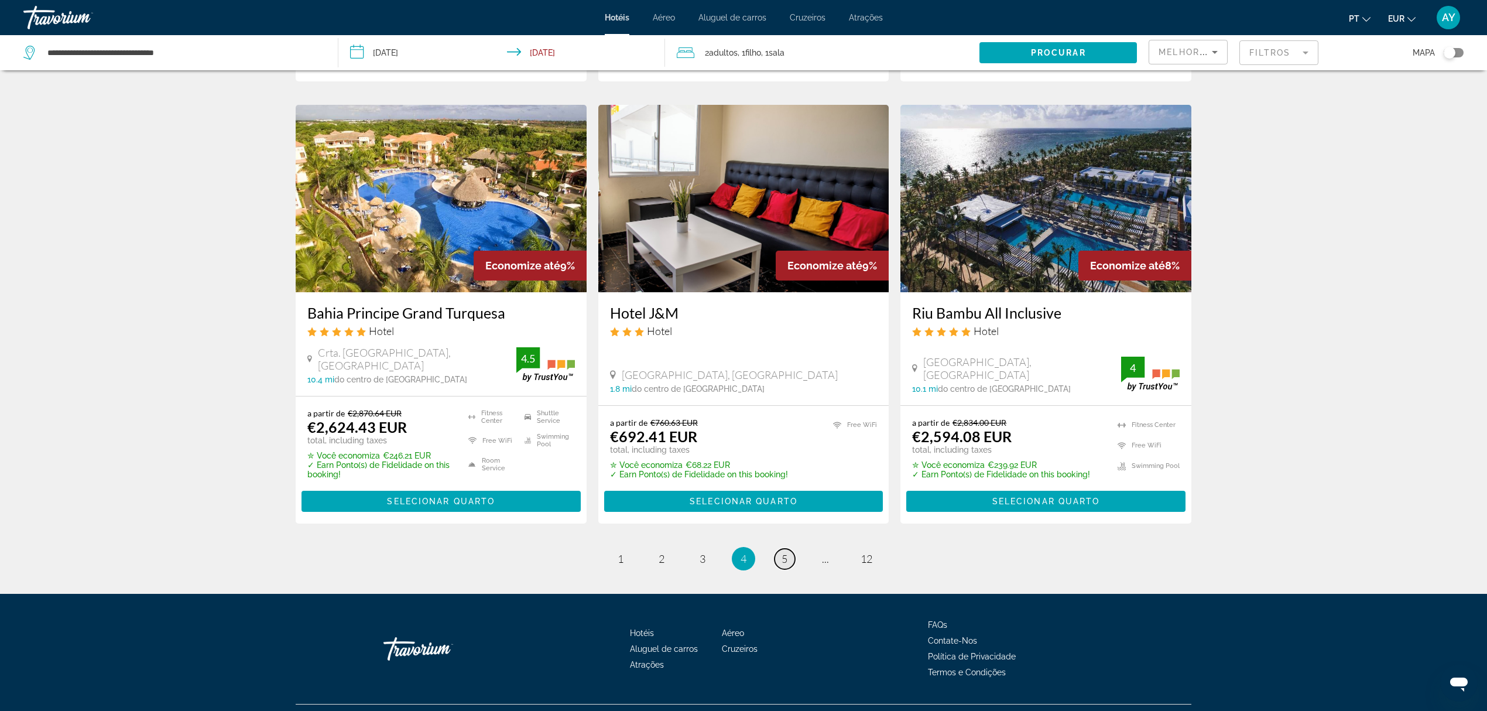
click at [790, 548] on link "page 5" at bounding box center [784, 558] width 20 height 20
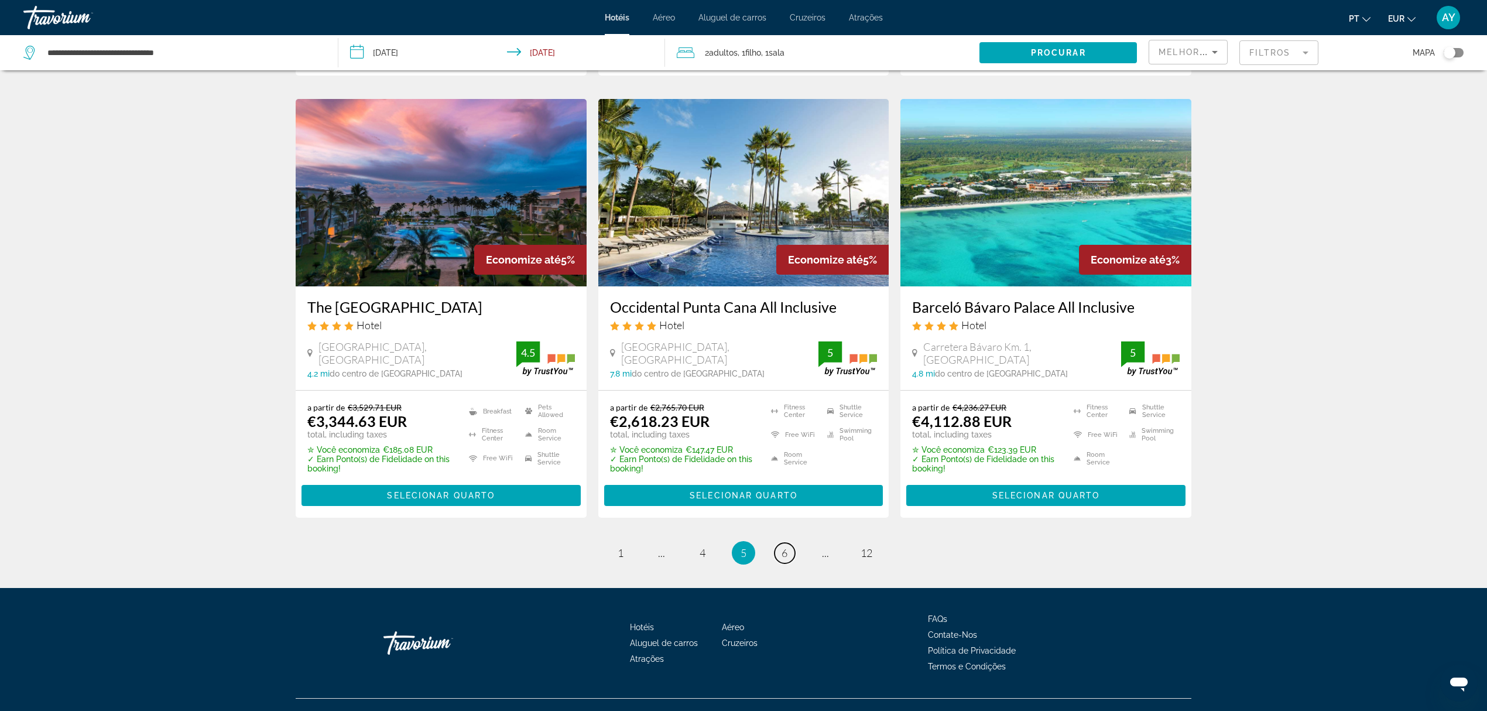
scroll to position [1392, 0]
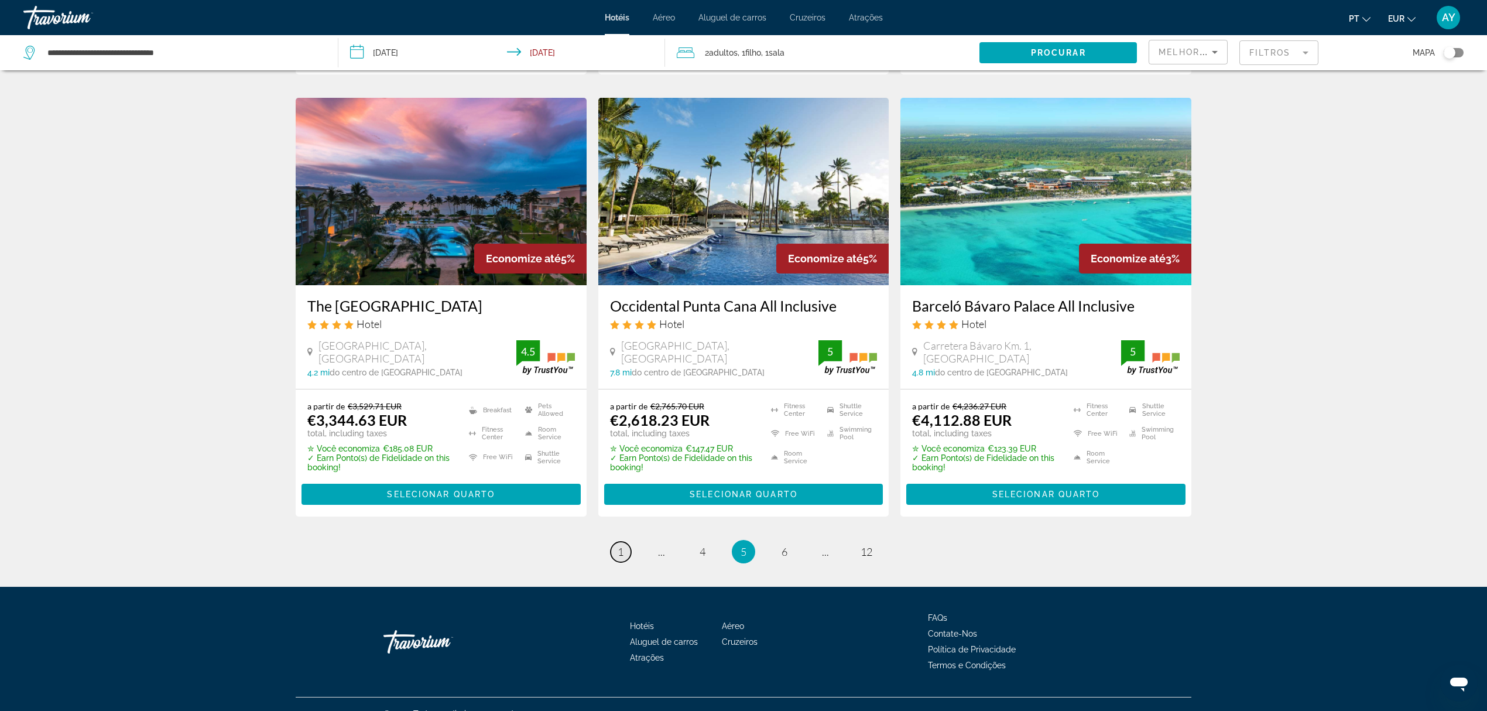
click at [621, 541] on link "page 1" at bounding box center [620, 551] width 20 height 20
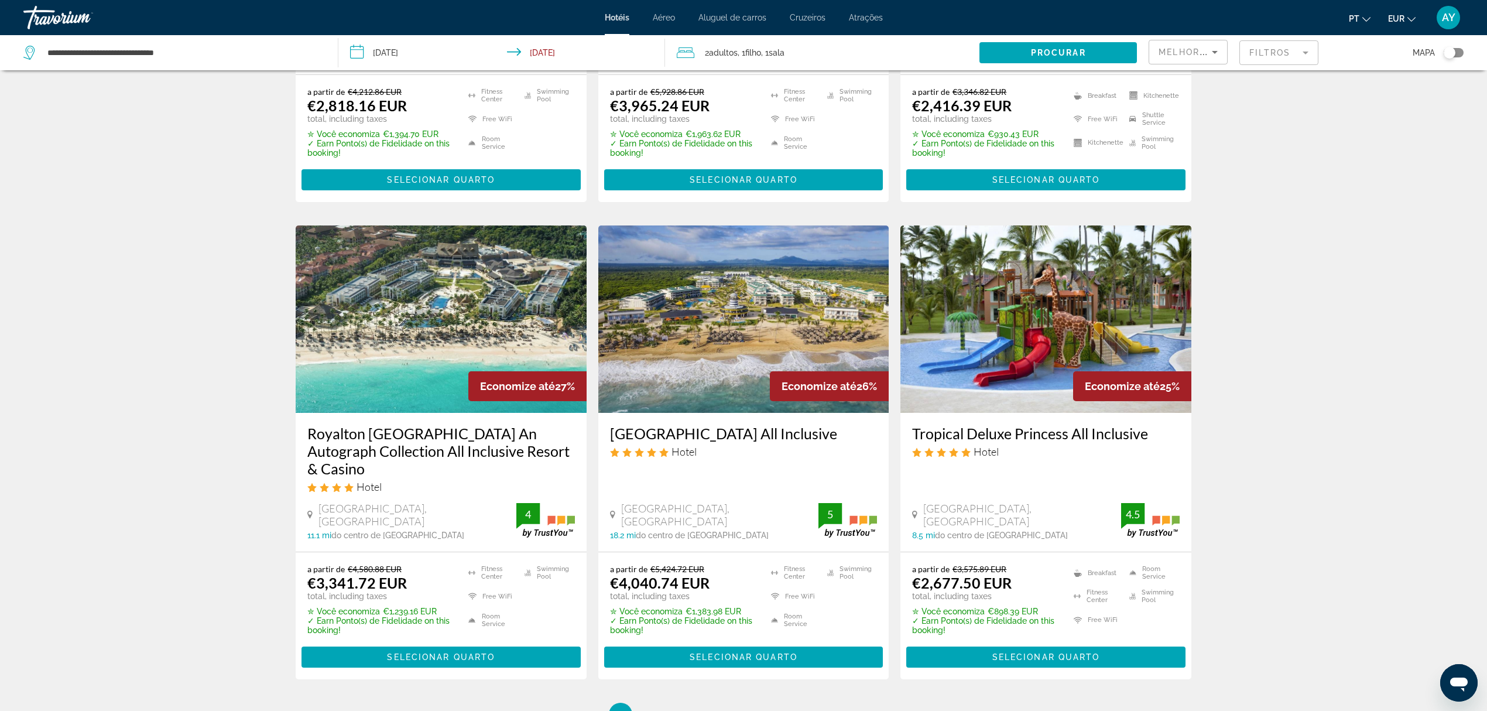
scroll to position [1248, 0]
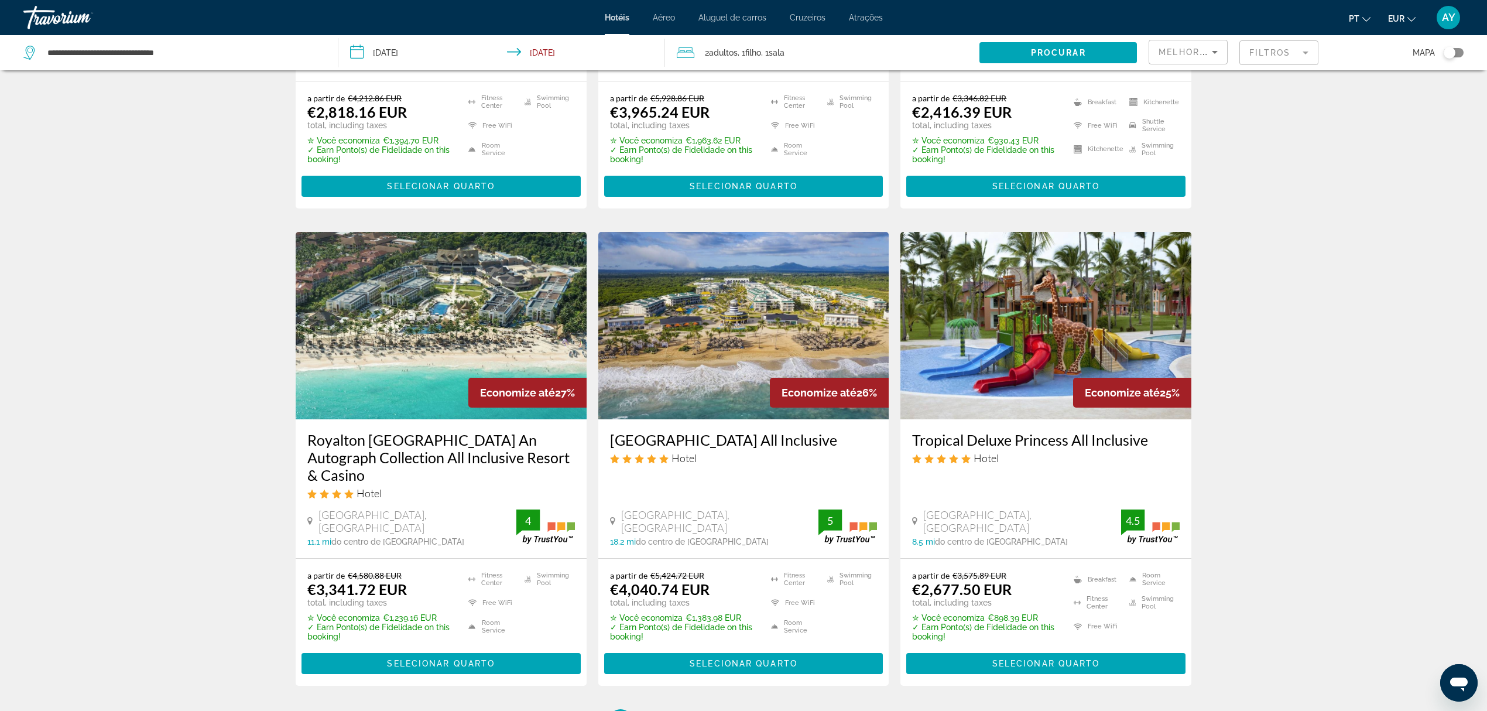
click at [1039, 441] on h3 "Tropical Deluxe Princess All Inclusive" at bounding box center [1045, 440] width 267 height 18
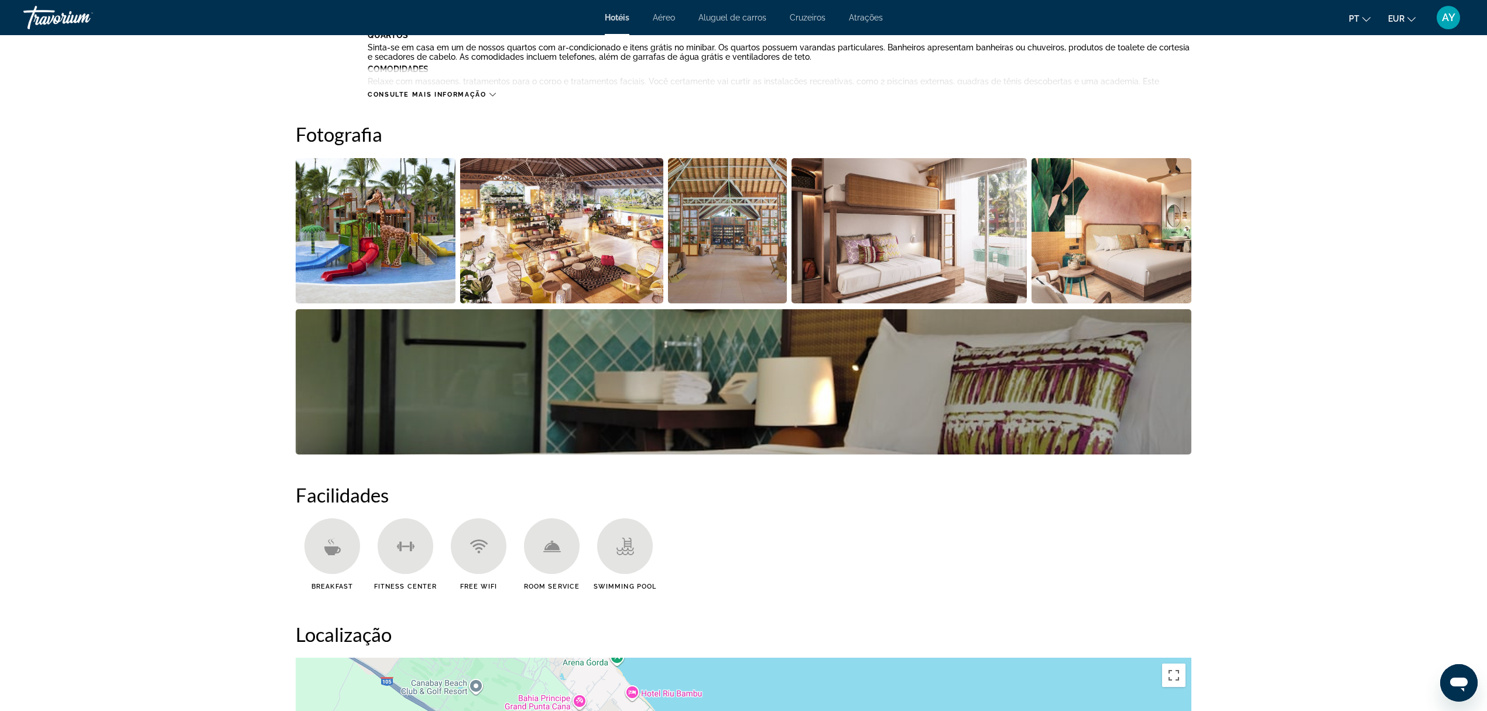
scroll to position [624, 0]
